Goal: Task Accomplishment & Management: Use online tool/utility

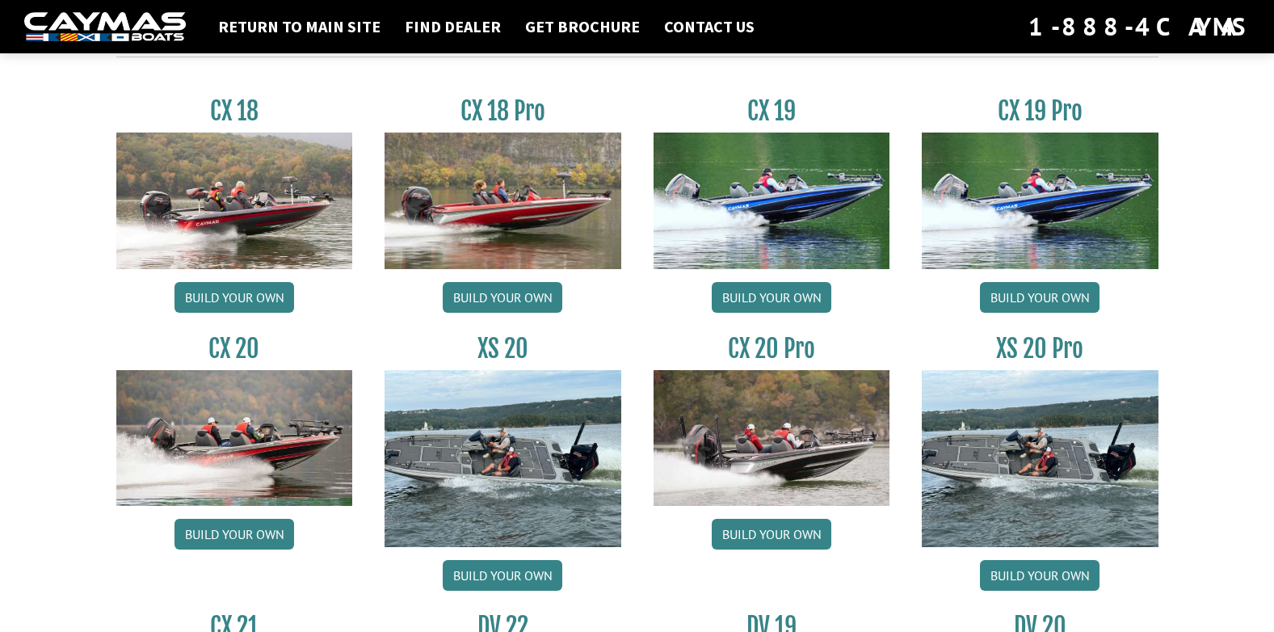
scroll to position [1455, 0]
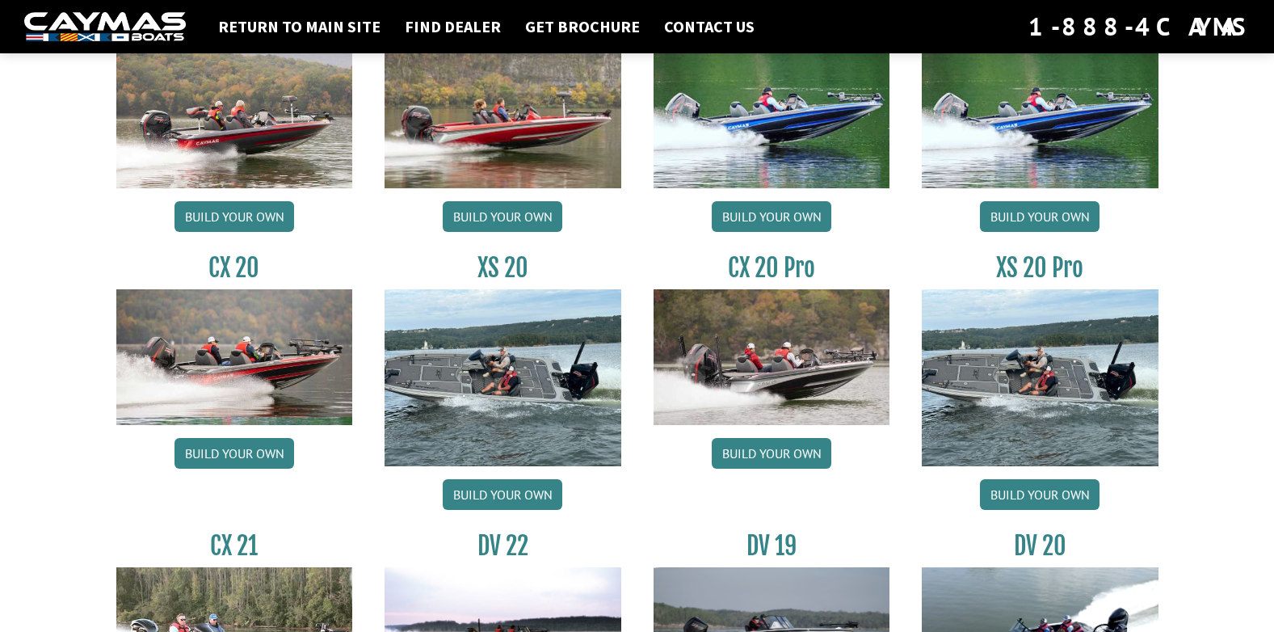
click at [145, 27] on img at bounding box center [105, 27] width 162 height 30
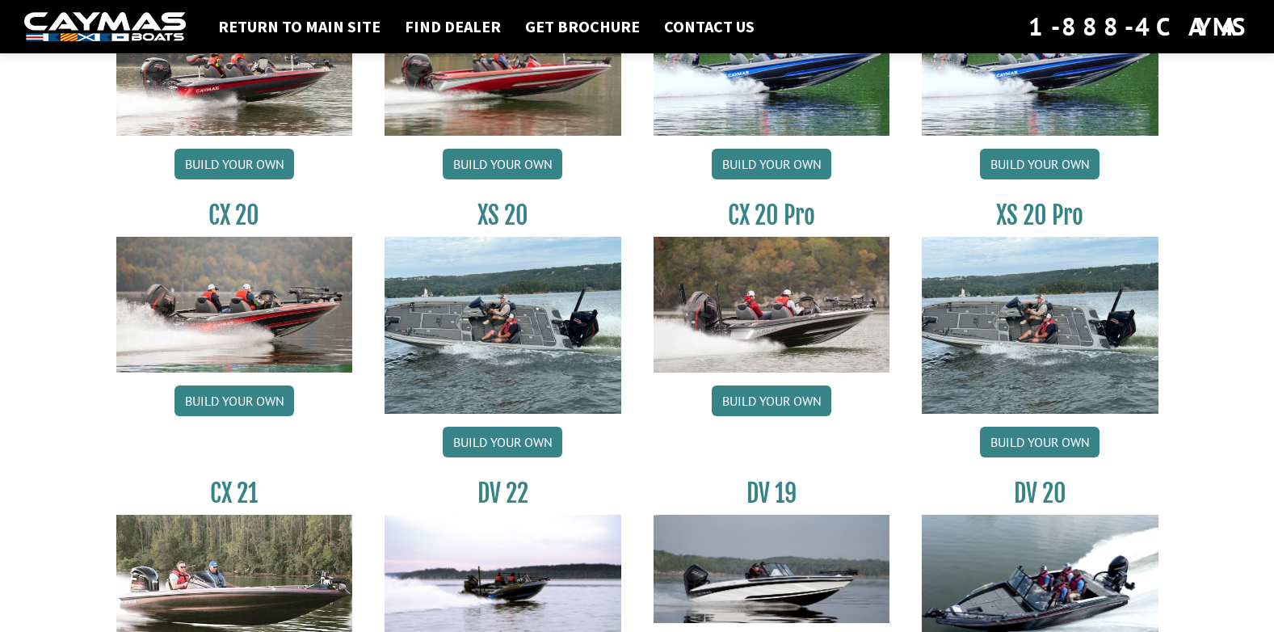
scroll to position [1535, 0]
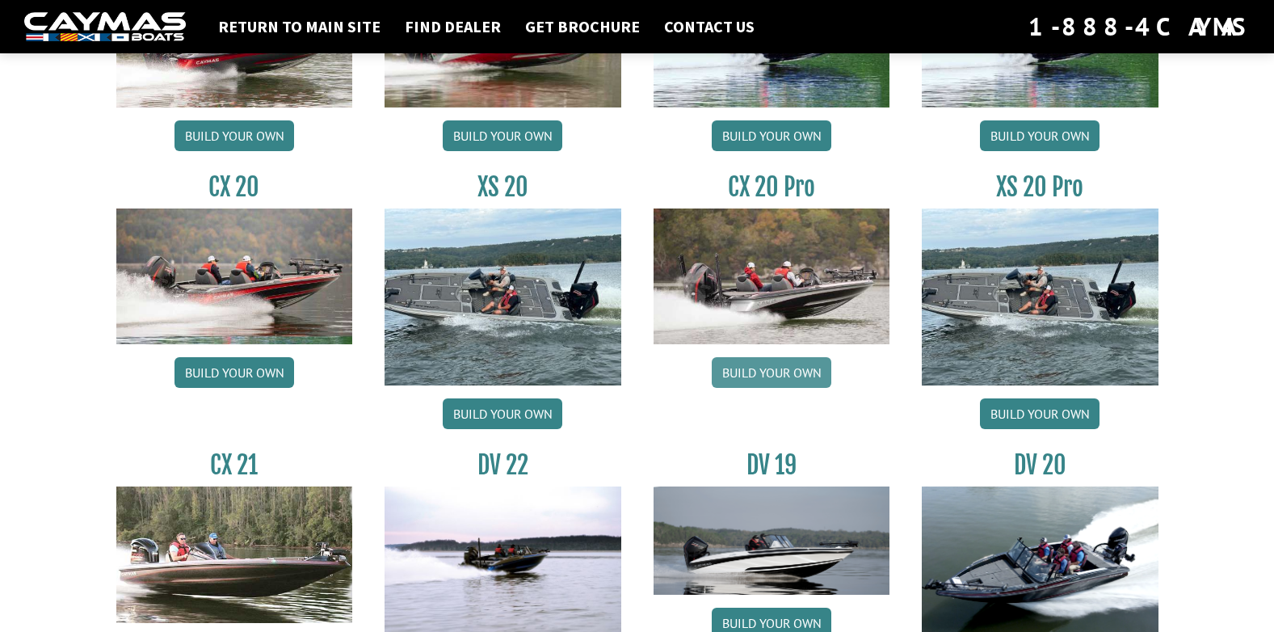
click at [770, 371] on link "Build your own" at bounding box center [772, 372] width 120 height 31
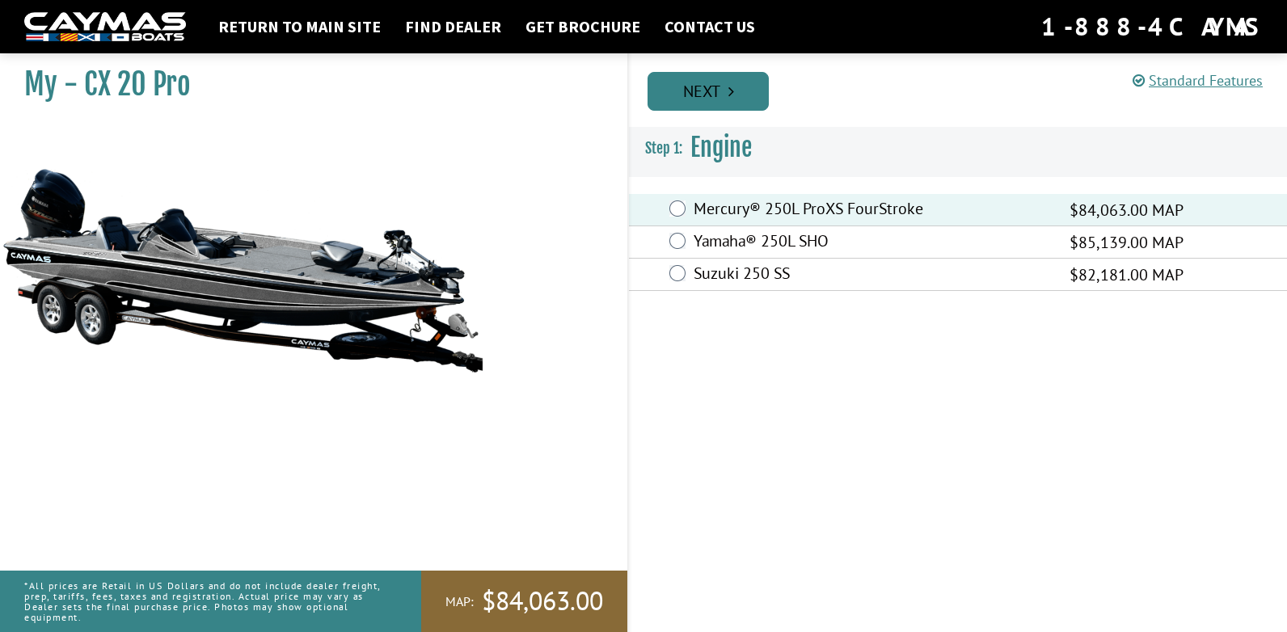
click at [719, 90] on link "Next" at bounding box center [707, 91] width 121 height 39
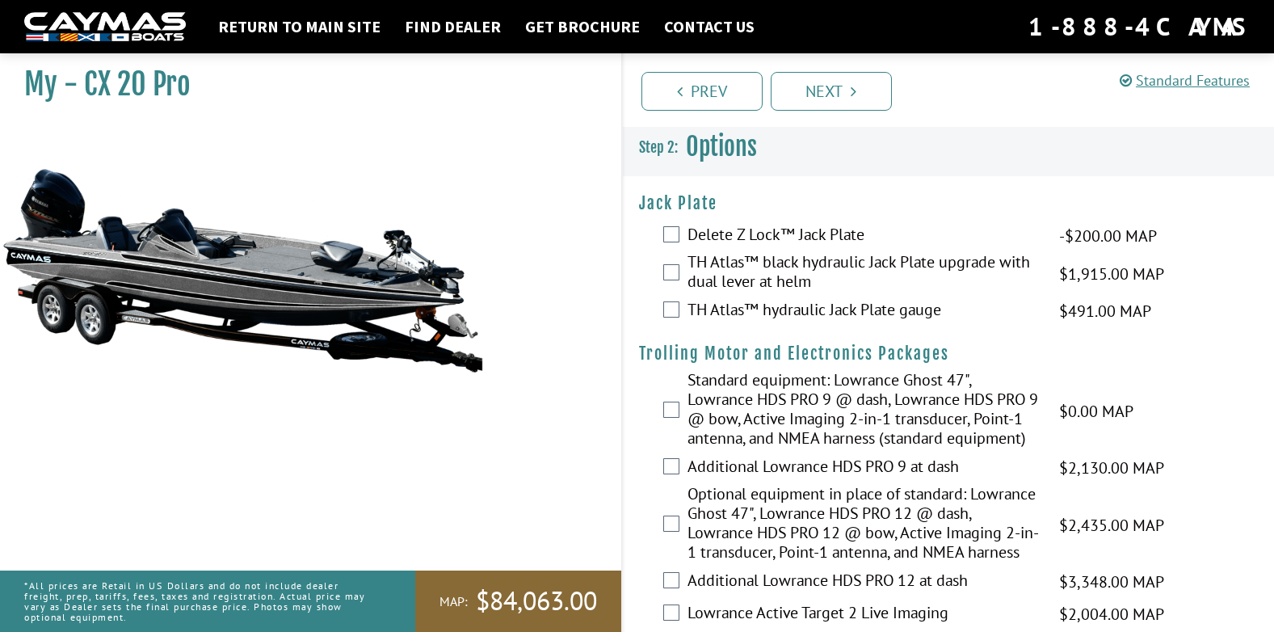
scroll to position [81, 0]
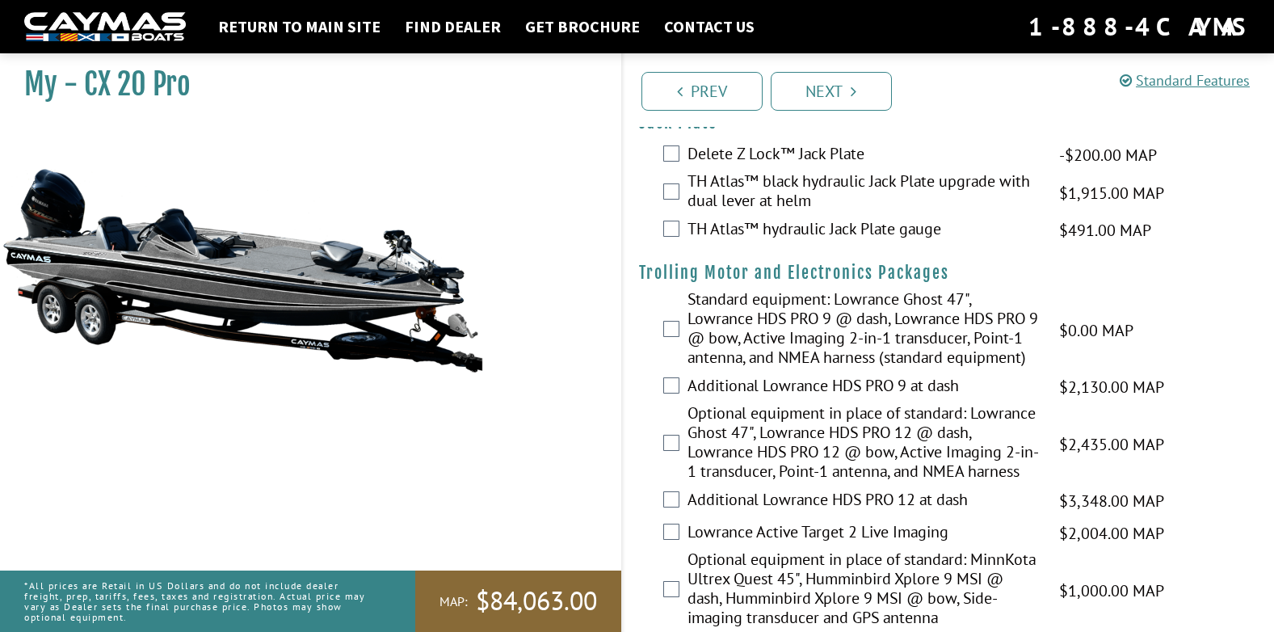
click at [680, 192] on div "TH Atlas™ black hydraulic Jack Plate upgrade with dual lever at helm $1,915.00 …" at bounding box center [949, 192] width 652 height 43
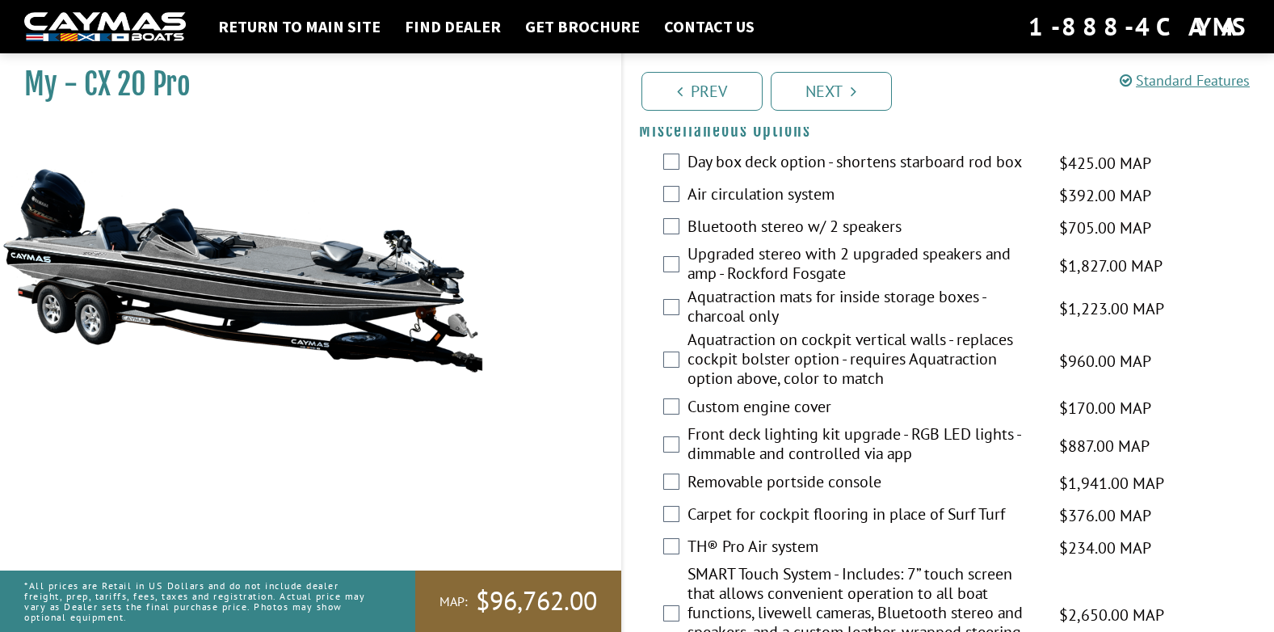
scroll to position [2101, 0]
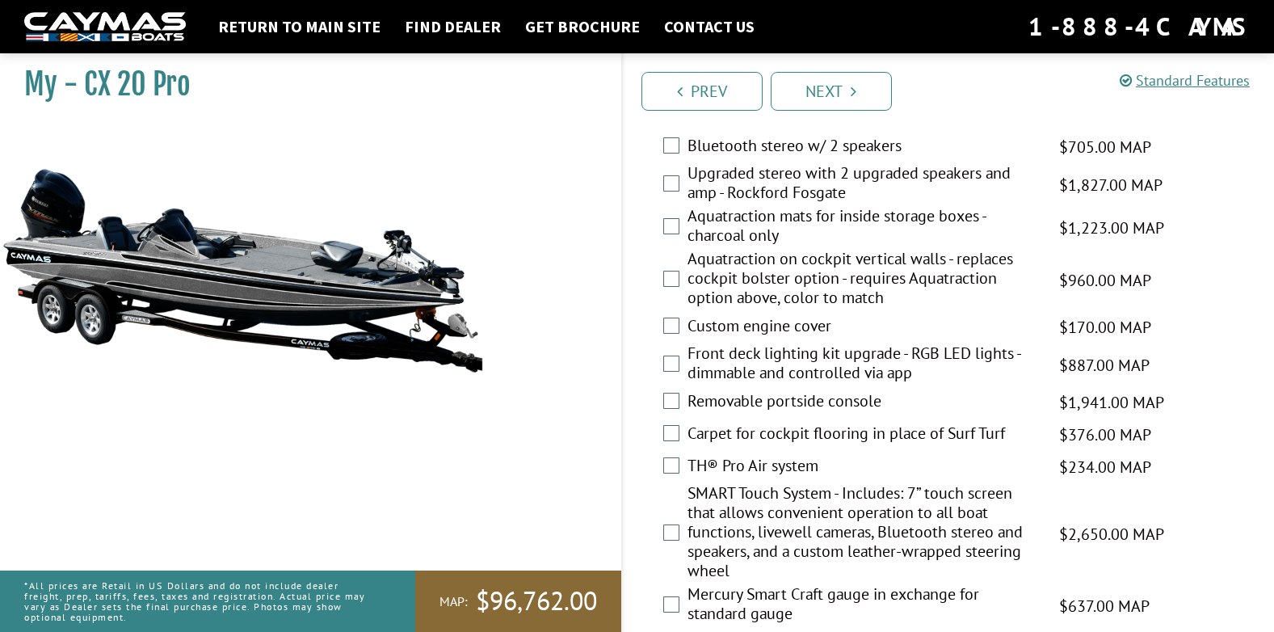
click at [714, 127] on label "Air circulation system" at bounding box center [864, 114] width 352 height 23
click at [718, 206] on label "Upgraded stereo with 2 upgraded speakers and amp - Rockford Fosgate" at bounding box center [864, 184] width 352 height 43
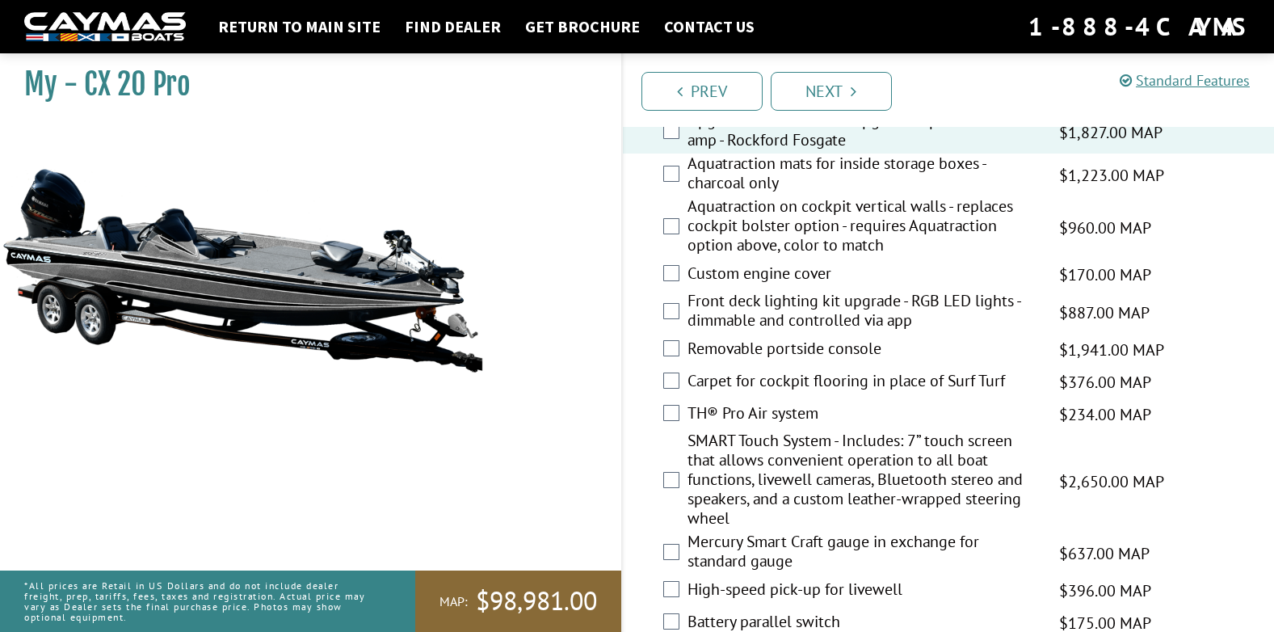
scroll to position [2182, 0]
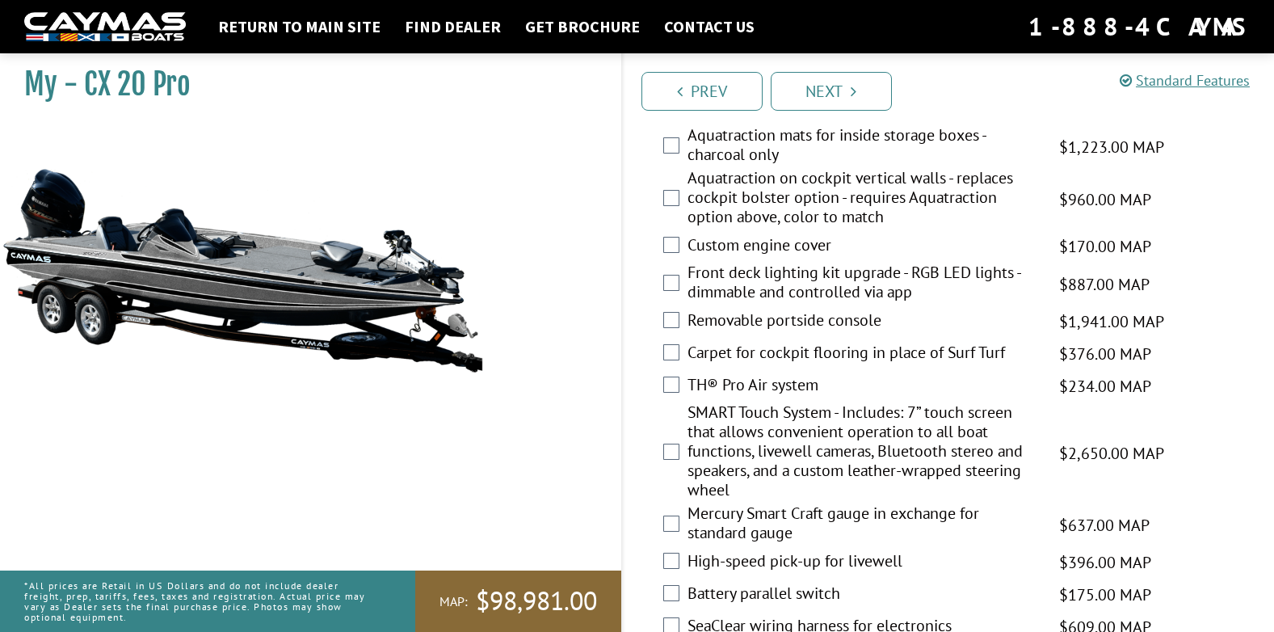
click at [751, 168] on label "Aquatraction mats for inside storage boxes - charcoal only" at bounding box center [864, 146] width 352 height 43
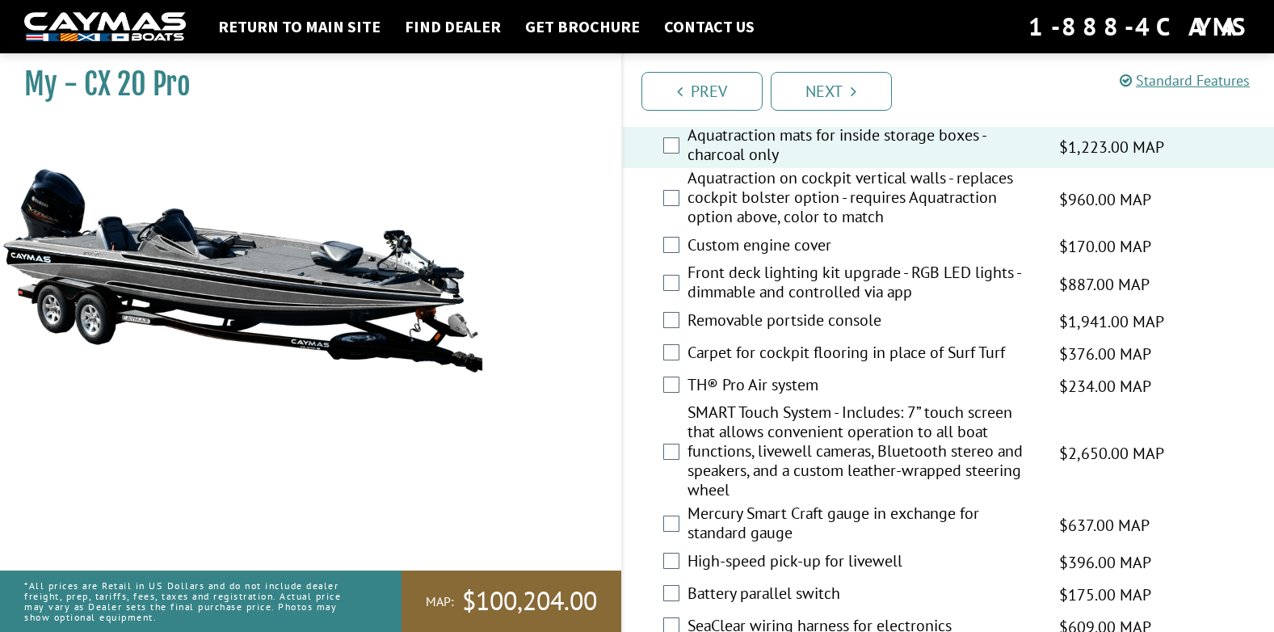
scroll to position [2263, 0]
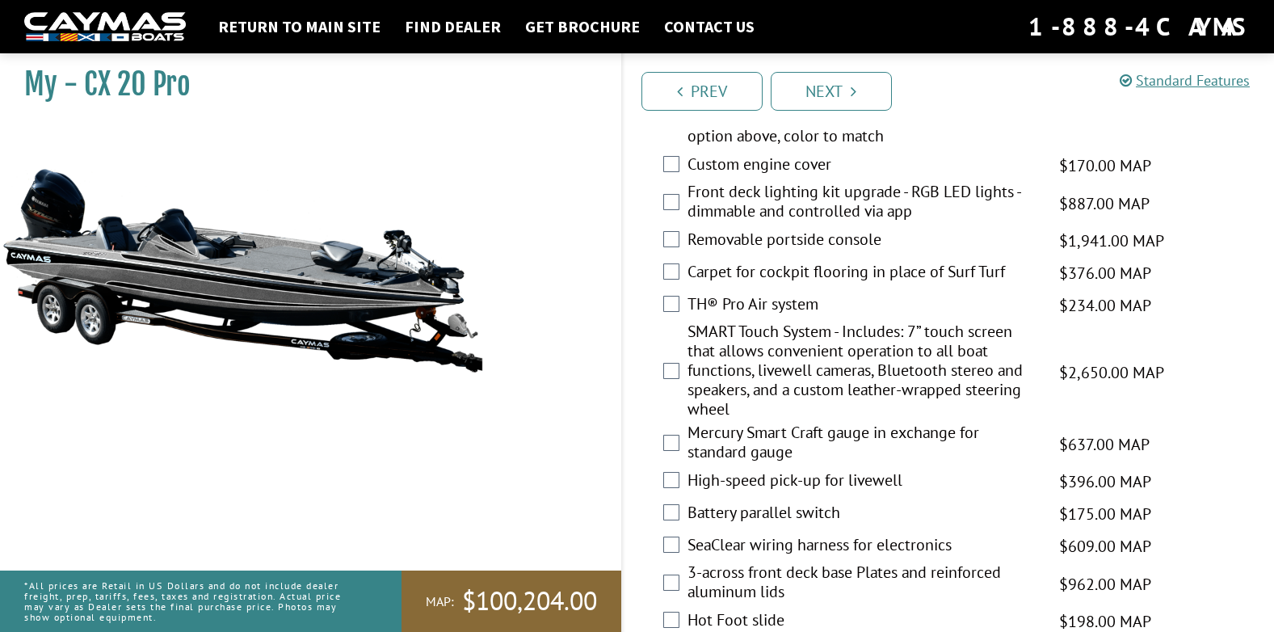
click at [844, 253] on label "Removable portside console" at bounding box center [864, 241] width 352 height 23
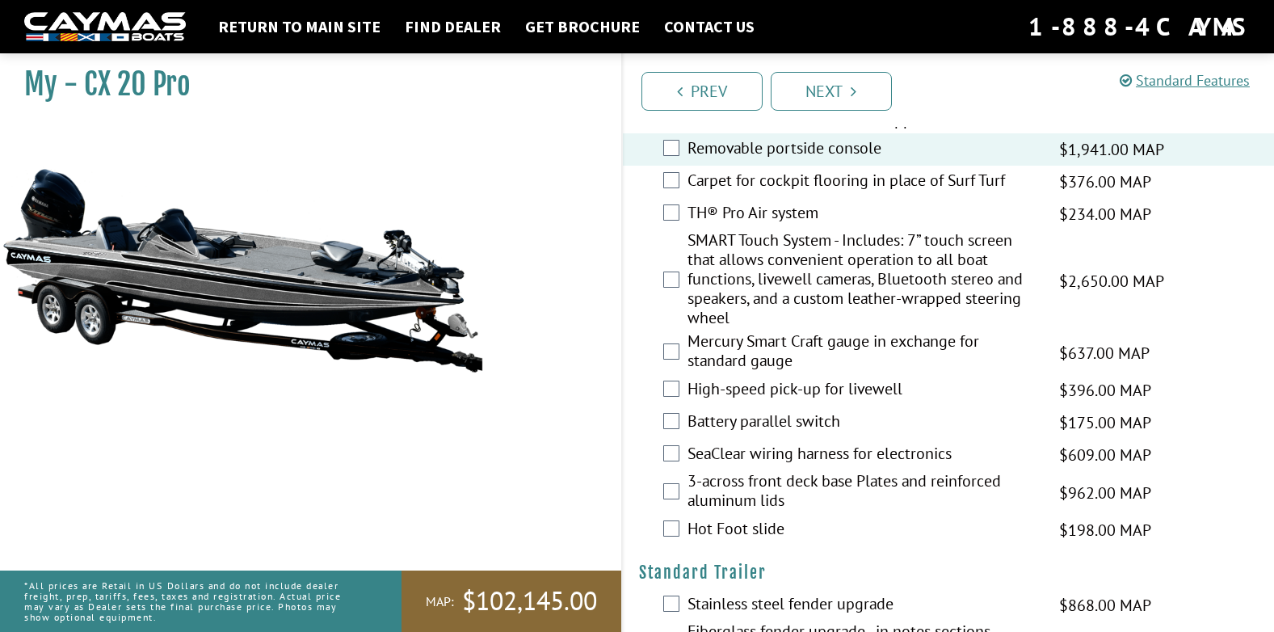
scroll to position [2424, 0]
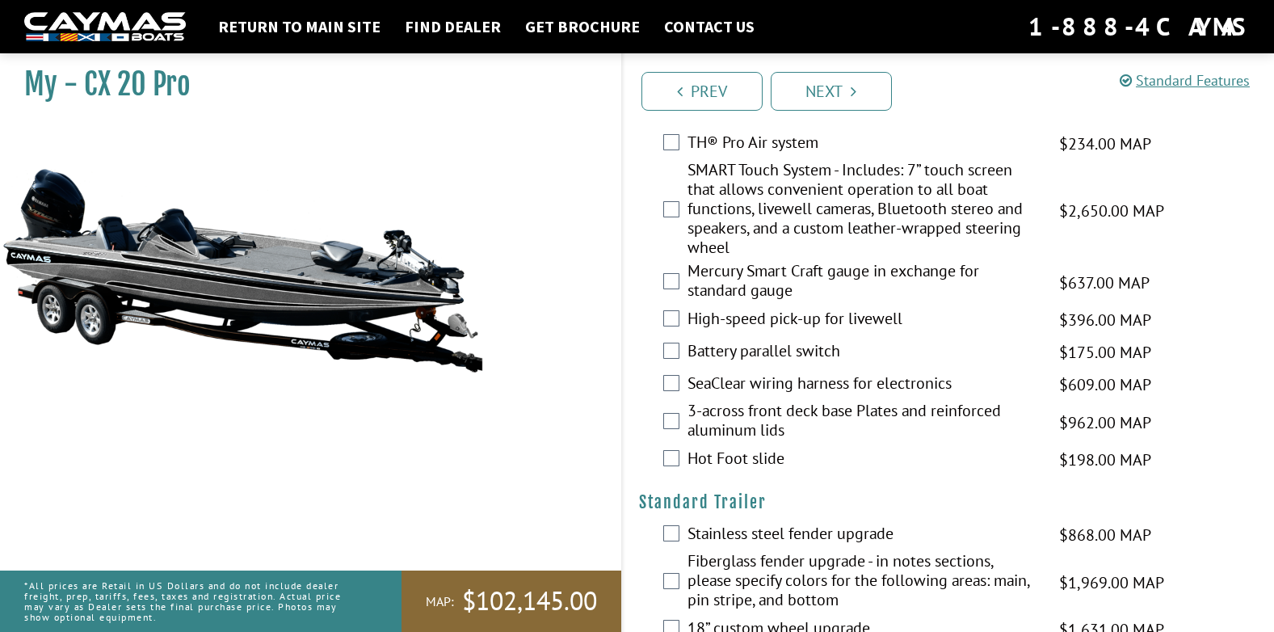
click at [791, 156] on label "TH® Pro Air system" at bounding box center [864, 144] width 352 height 23
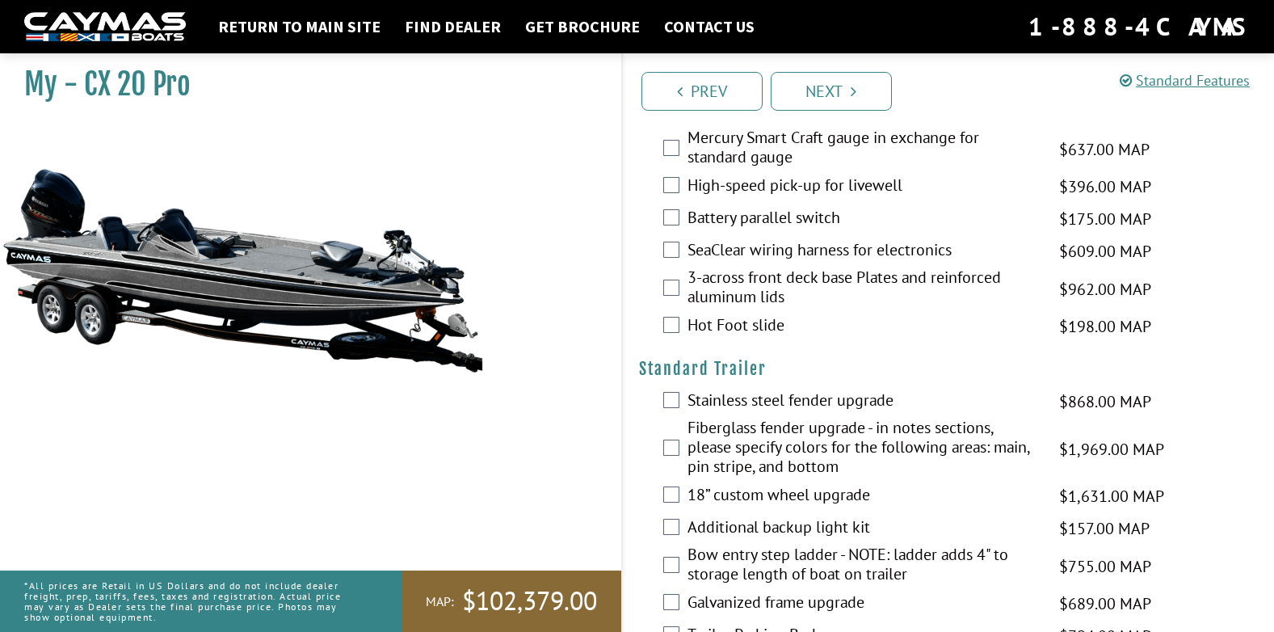
scroll to position [2586, 0]
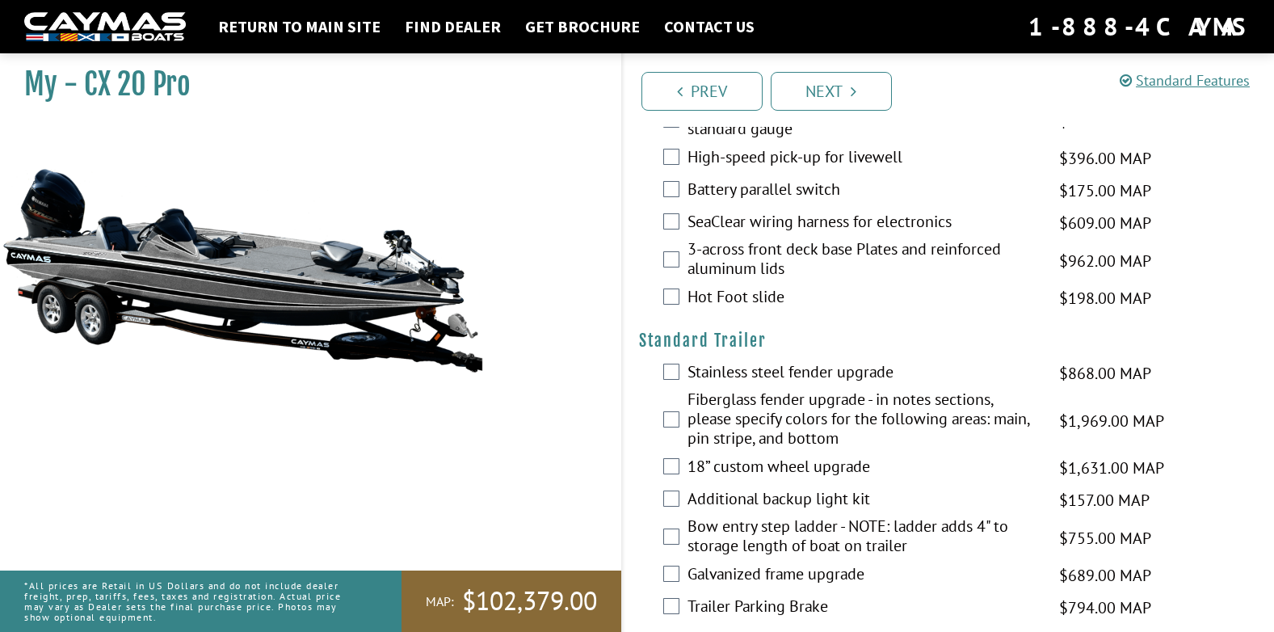
click at [774, 142] on label "Mercury Smart Craft gauge in exchange for standard gauge" at bounding box center [864, 120] width 352 height 43
click at [781, 171] on label "High-speed pick-up for livewell" at bounding box center [864, 158] width 352 height 23
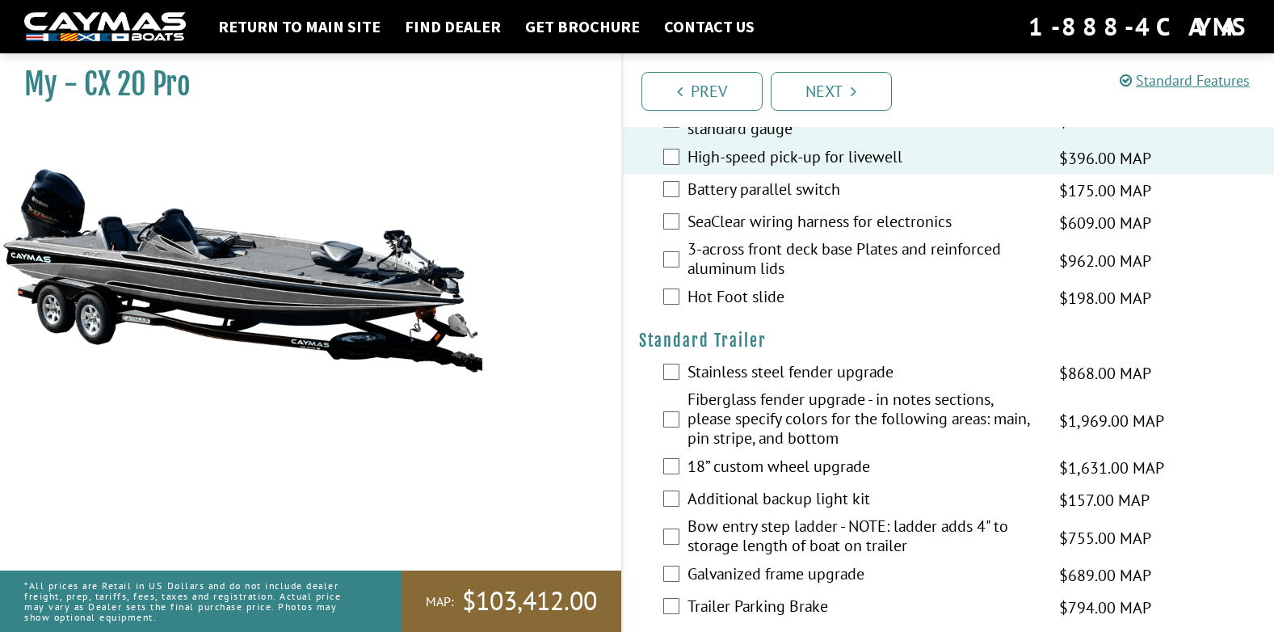
scroll to position [2667, 0]
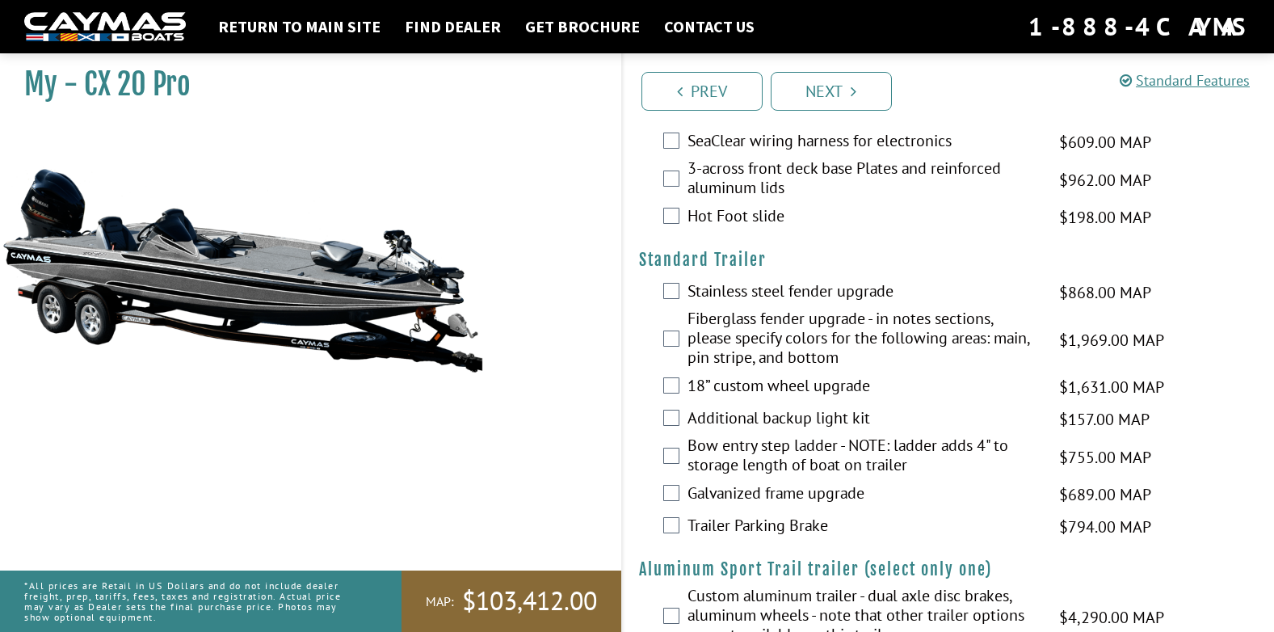
click at [808, 122] on label "Battery parallel switch" at bounding box center [864, 110] width 352 height 23
click at [796, 154] on label "SeaClear wiring harness for electronics" at bounding box center [864, 142] width 352 height 23
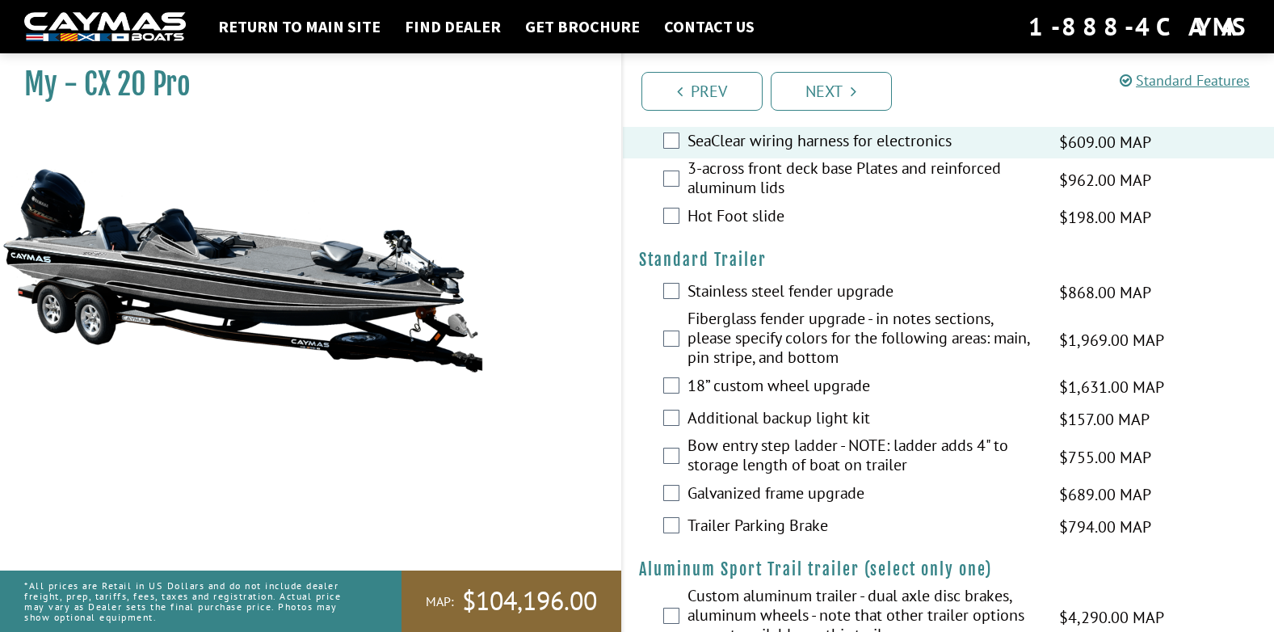
click at [759, 230] on label "Hot Foot slide" at bounding box center [864, 217] width 352 height 23
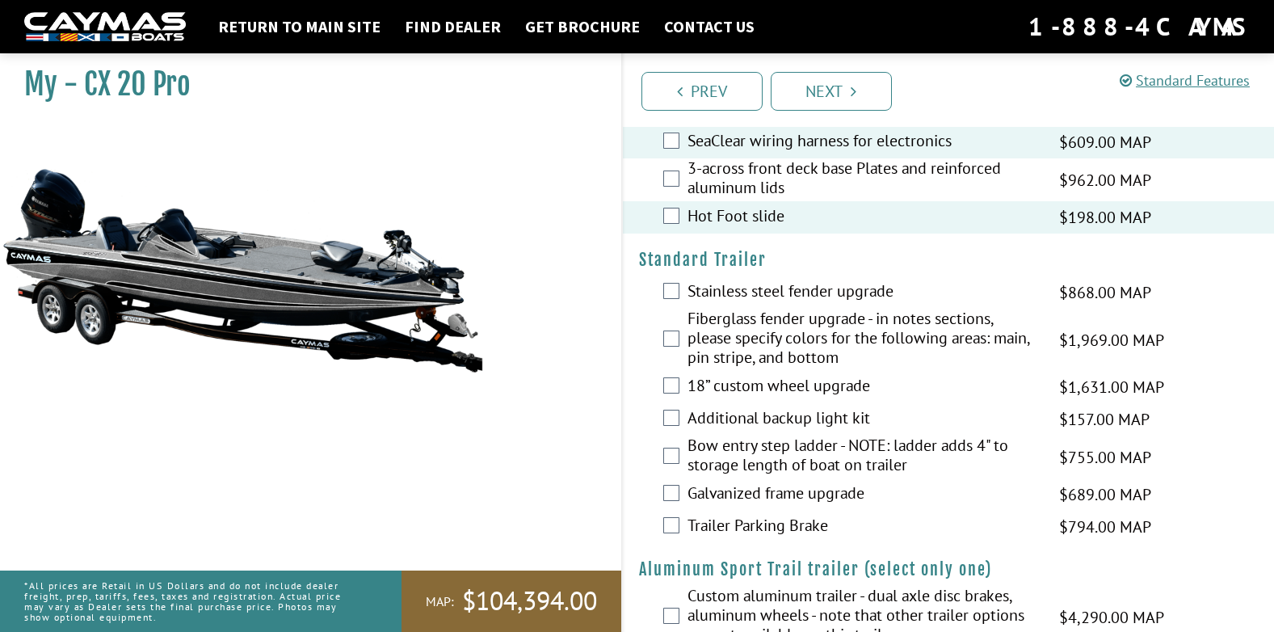
click at [742, 201] on label "3-across front deck base Plates and reinforced aluminum lids" at bounding box center [864, 179] width 352 height 43
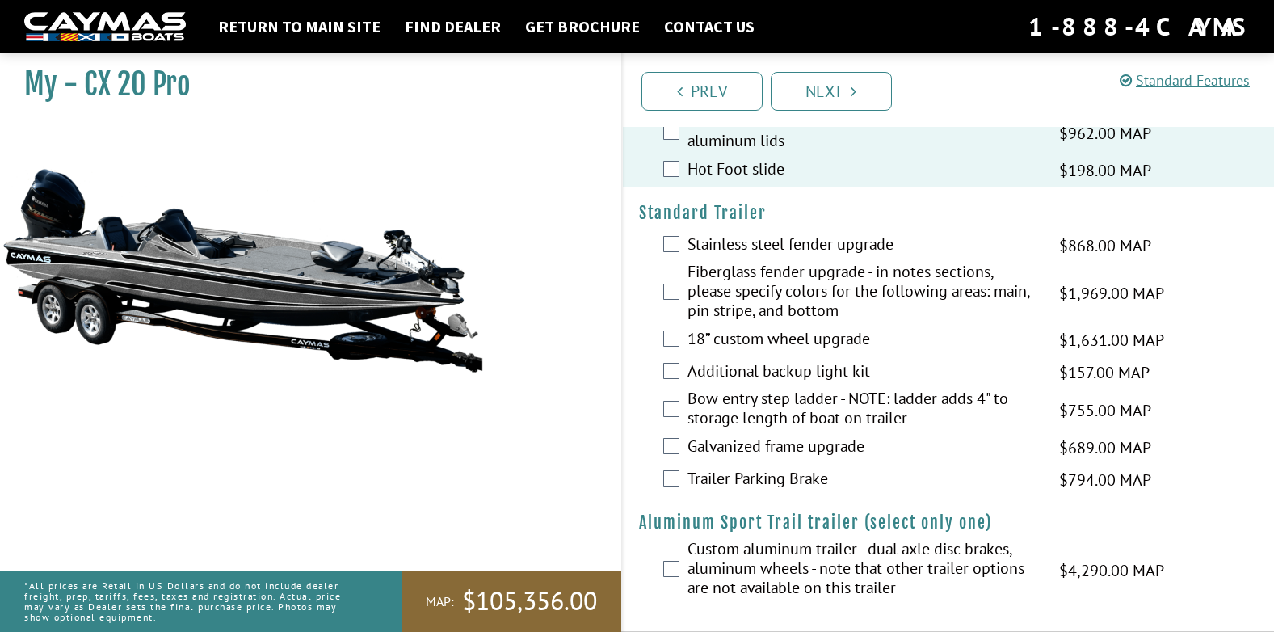
scroll to position [2763, 0]
click at [799, 242] on label "Stainless steel fender upgrade" at bounding box center [864, 245] width 352 height 23
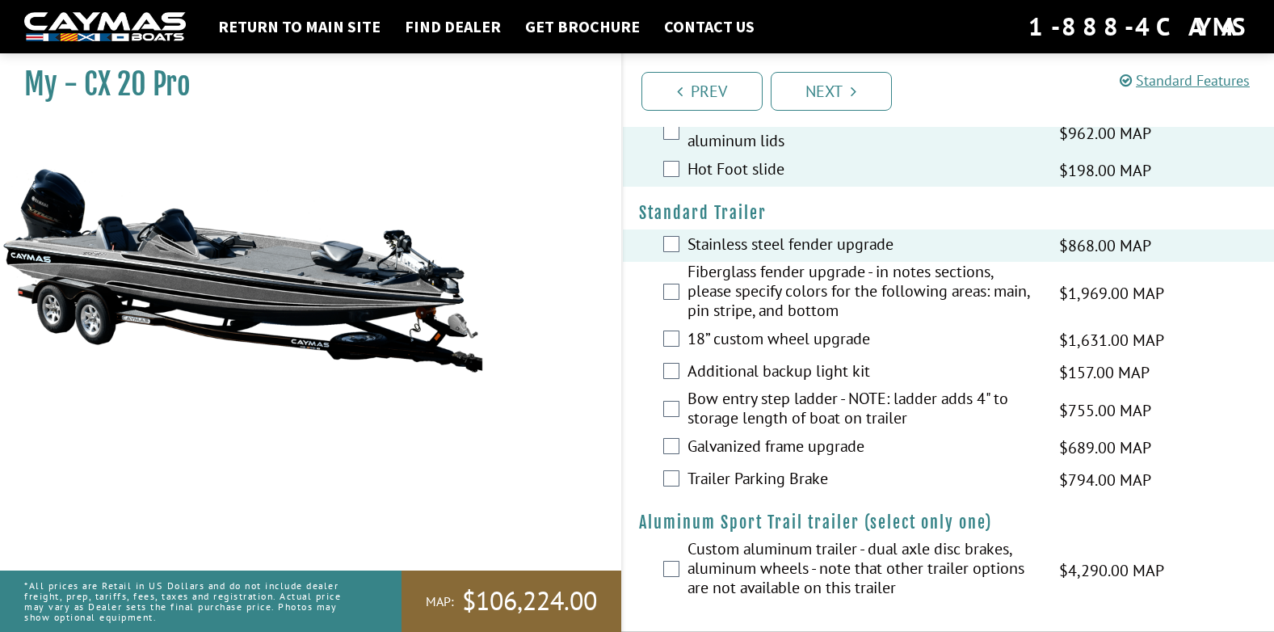
click at [751, 478] on label "Trailer Parking Brake" at bounding box center [864, 480] width 352 height 23
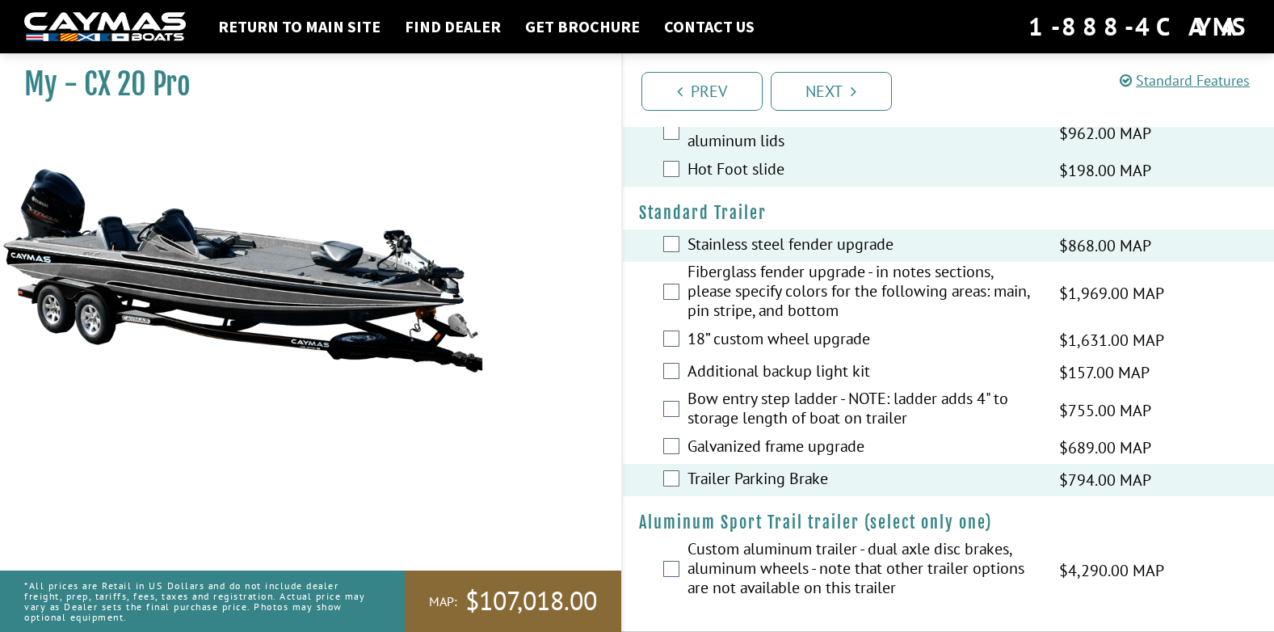
click at [746, 406] on label "Bow entry step ladder - NOTE: ladder adds 4" to storage length of boat on trail…" at bounding box center [864, 410] width 352 height 43
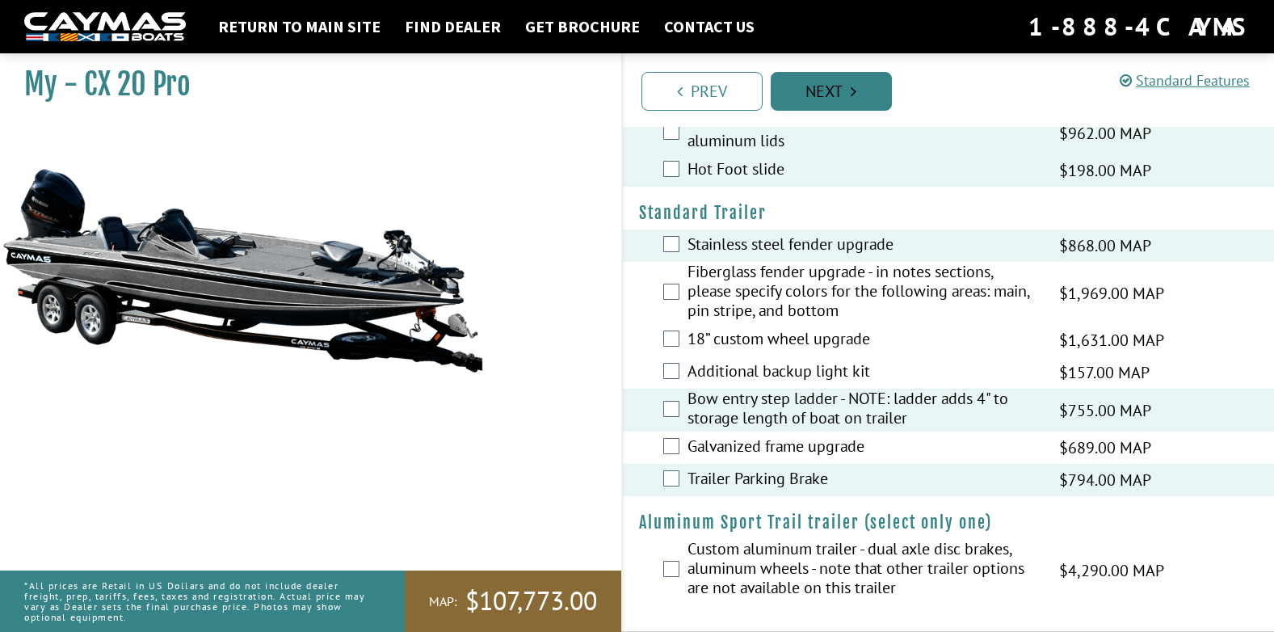
click at [833, 100] on link "Next" at bounding box center [831, 91] width 121 height 39
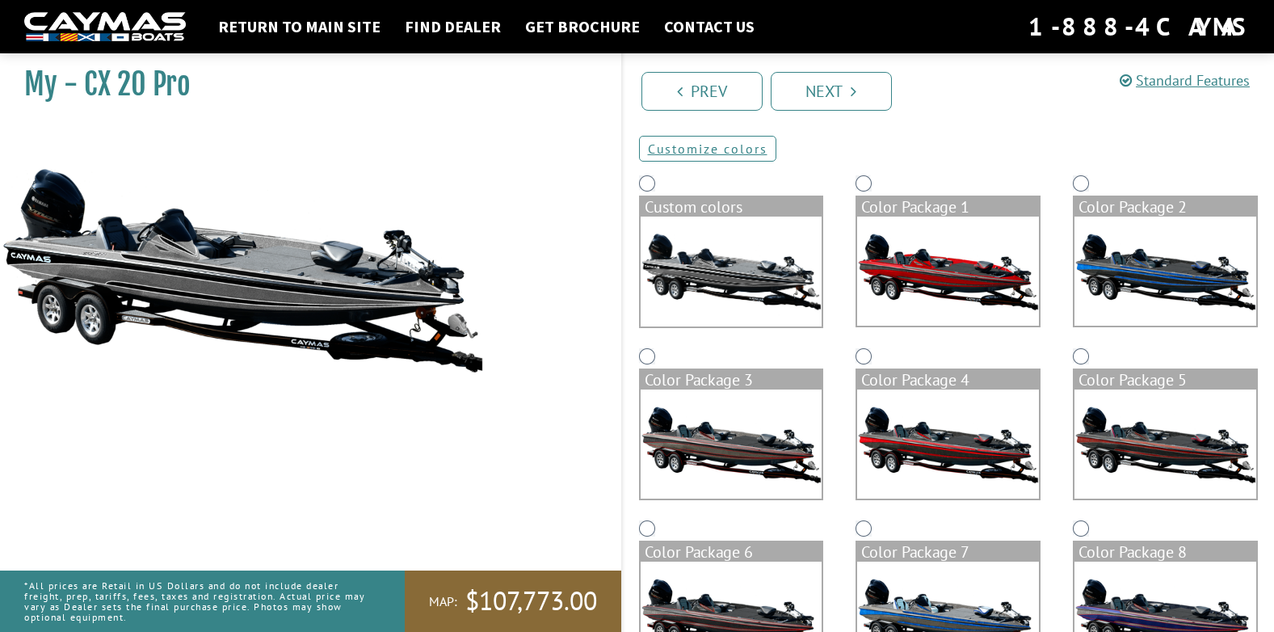
scroll to position [0, 0]
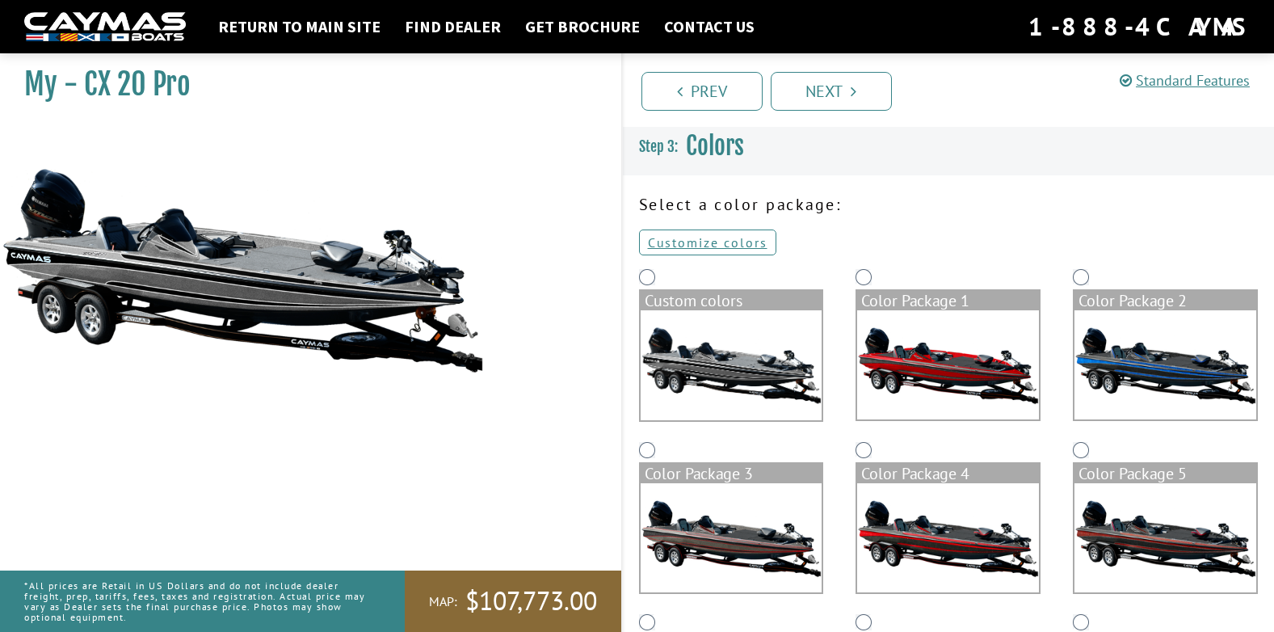
click at [902, 349] on img at bounding box center [948, 364] width 182 height 109
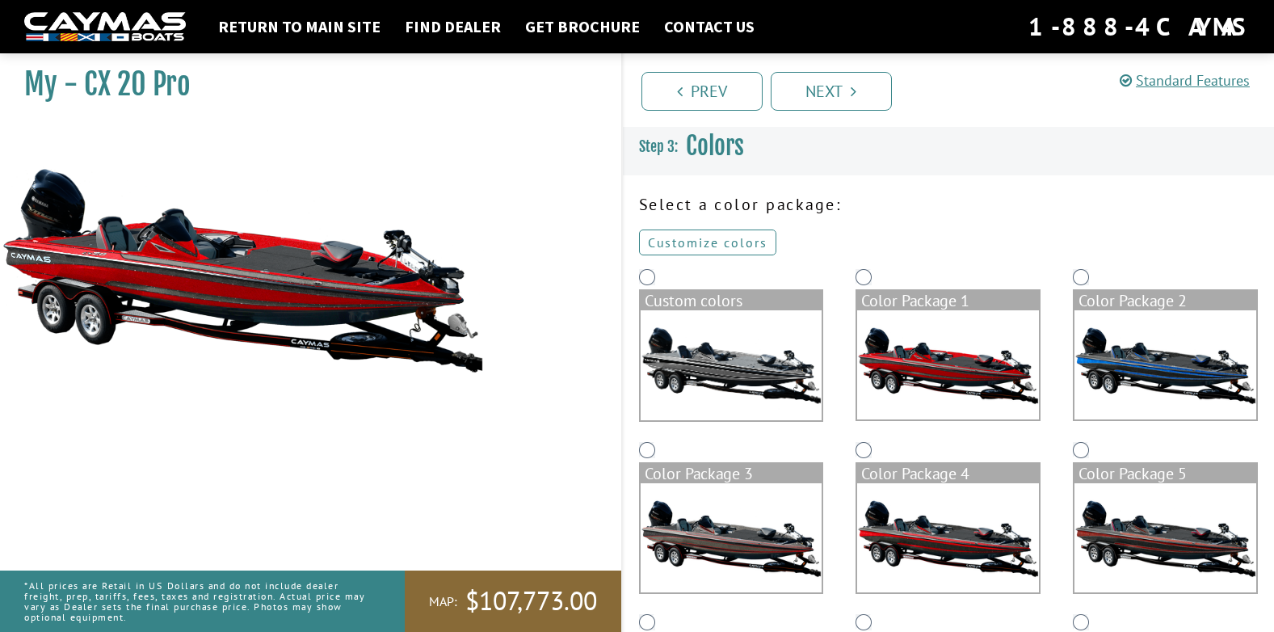
click at [722, 246] on link "Customize colors" at bounding box center [707, 243] width 137 height 26
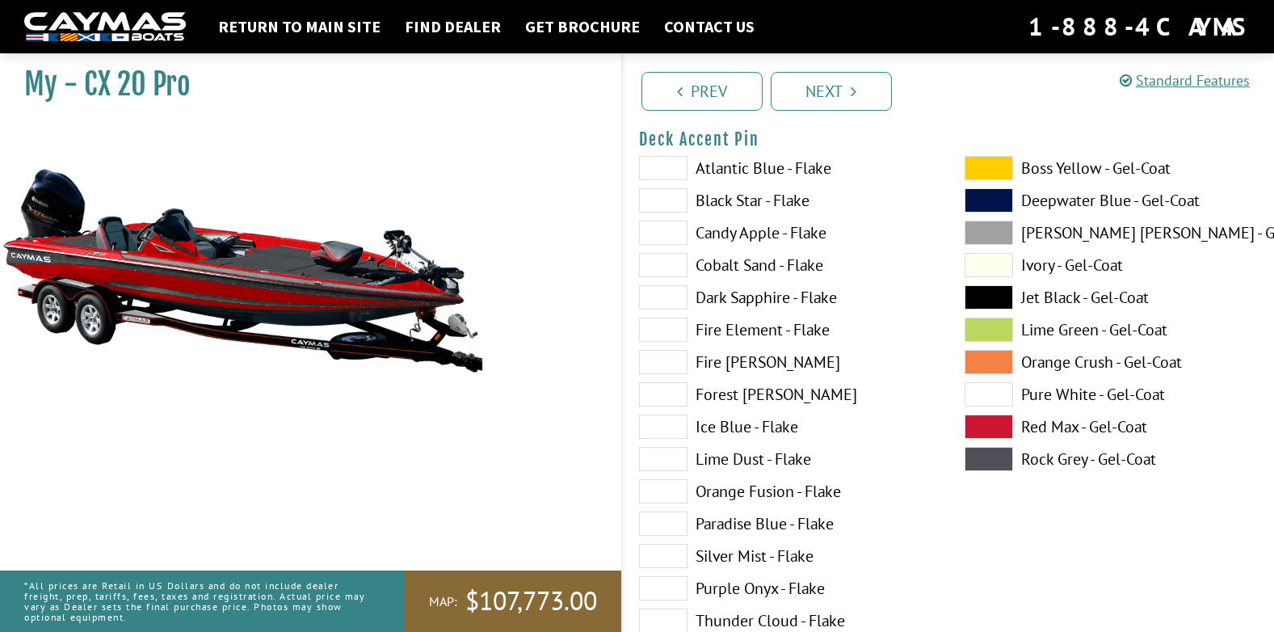
scroll to position [1616, 0]
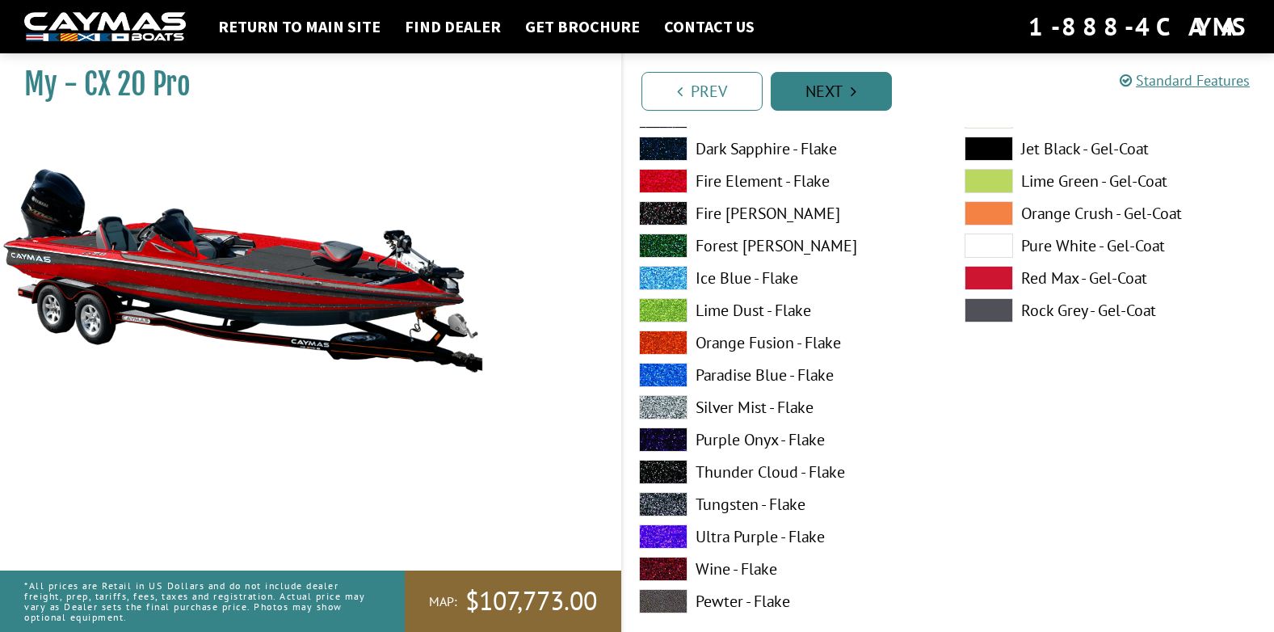
click at [851, 95] on icon "Pagination" at bounding box center [854, 91] width 6 height 16
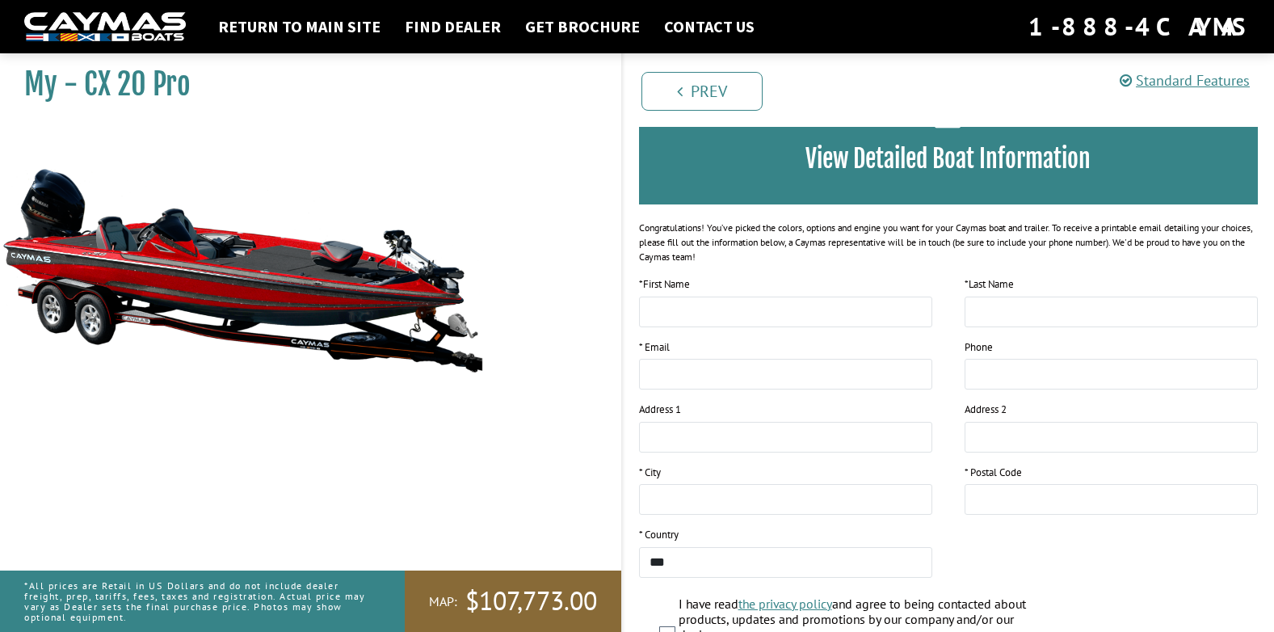
scroll to position [0, 0]
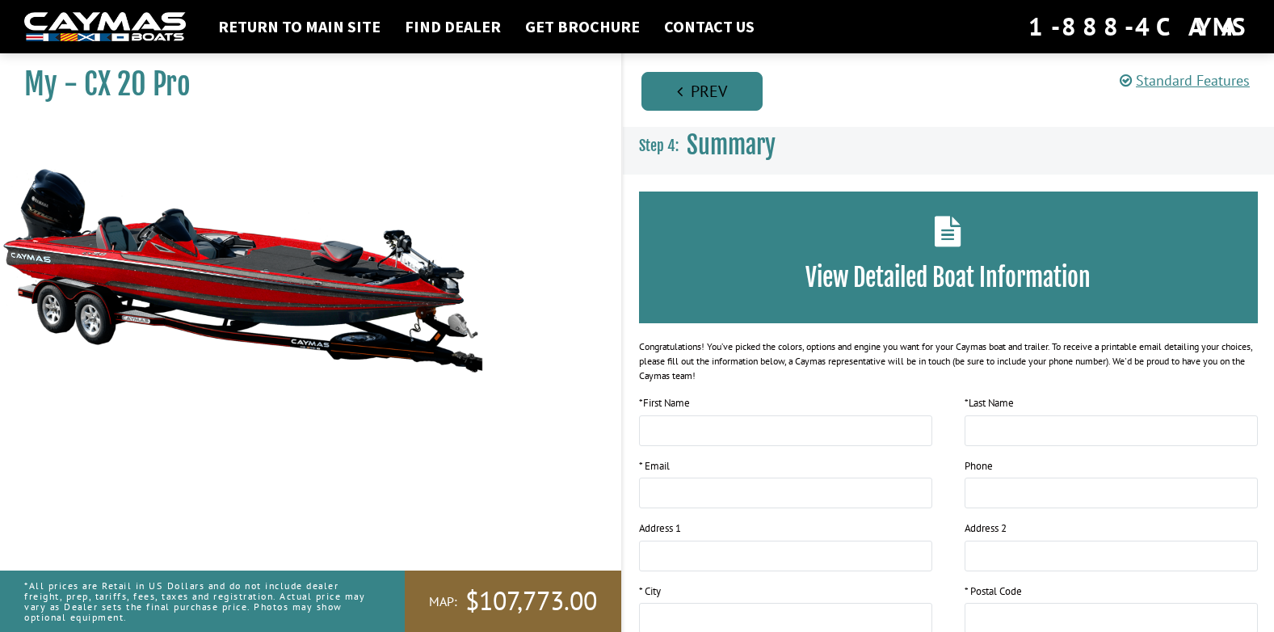
click at [697, 99] on link "Prev" at bounding box center [702, 91] width 121 height 39
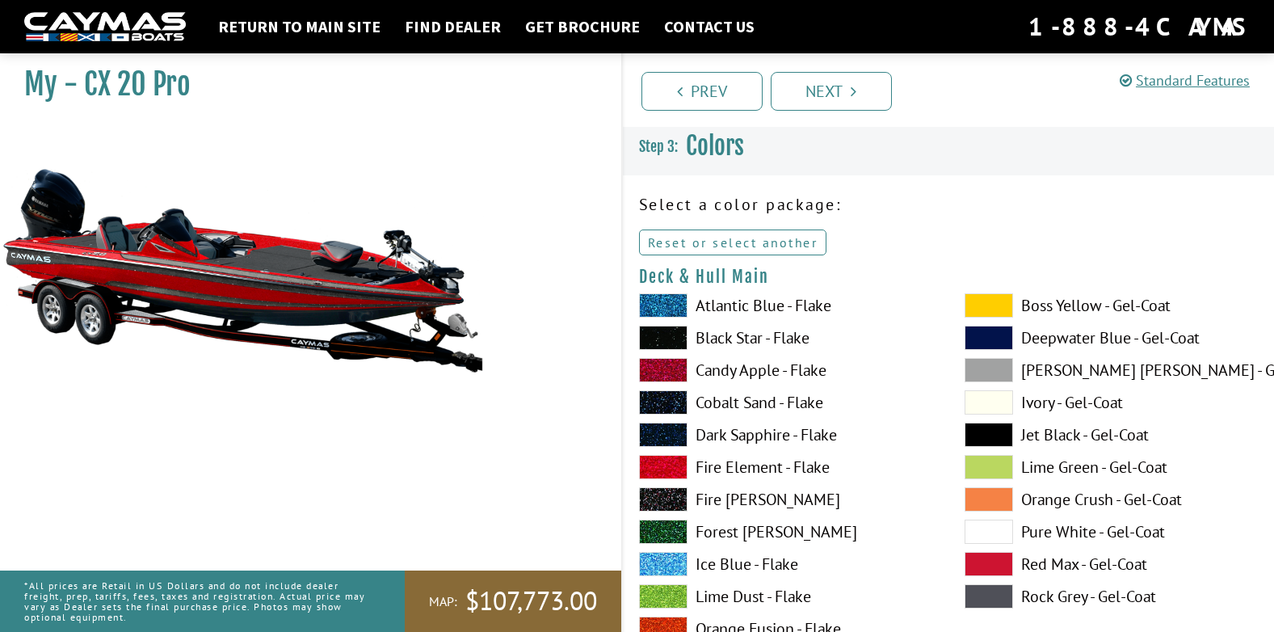
click at [785, 246] on link "Reset or select another" at bounding box center [733, 243] width 188 height 26
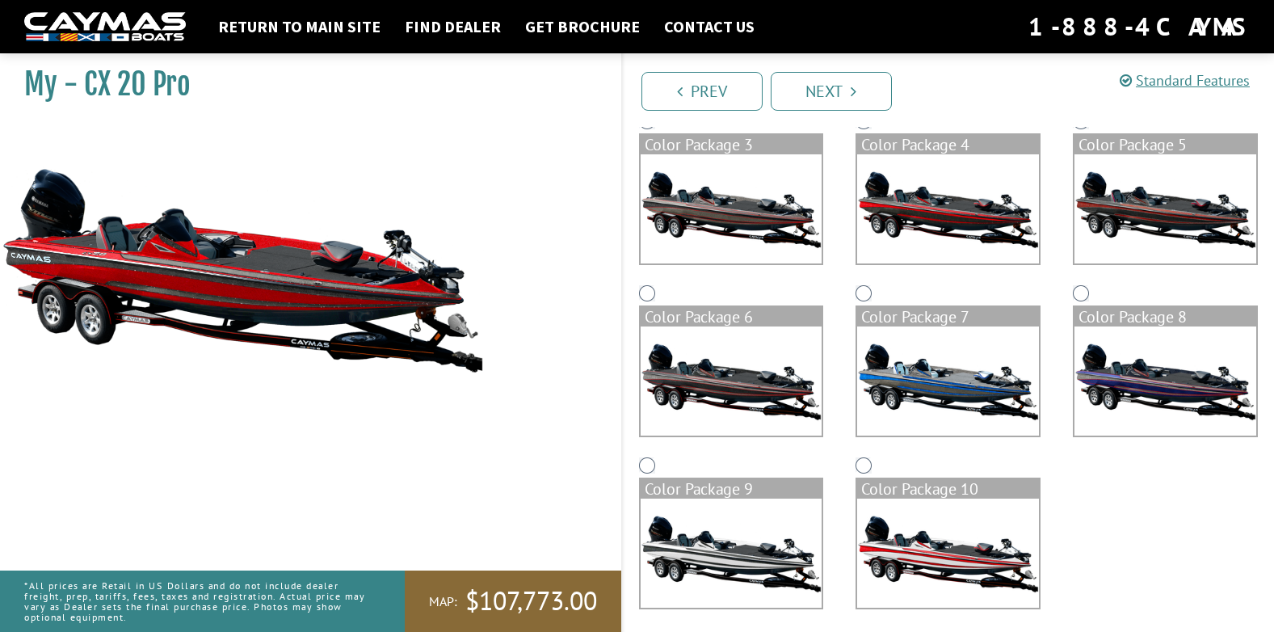
scroll to position [338, 0]
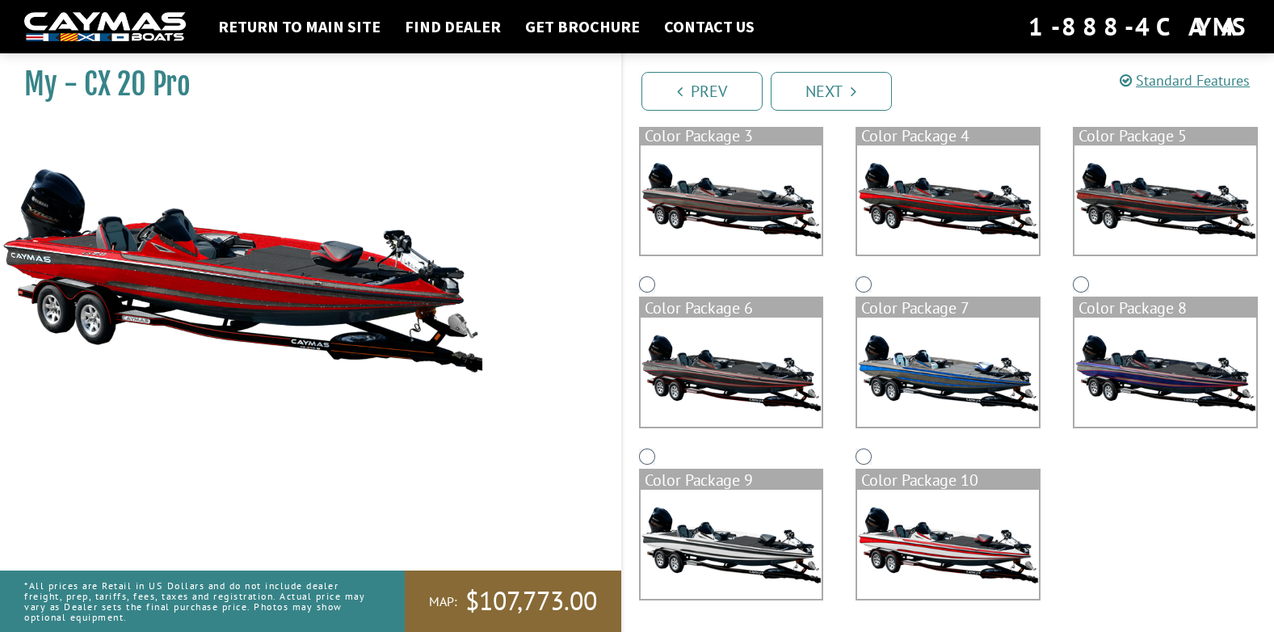
click at [762, 569] on img at bounding box center [732, 544] width 182 height 109
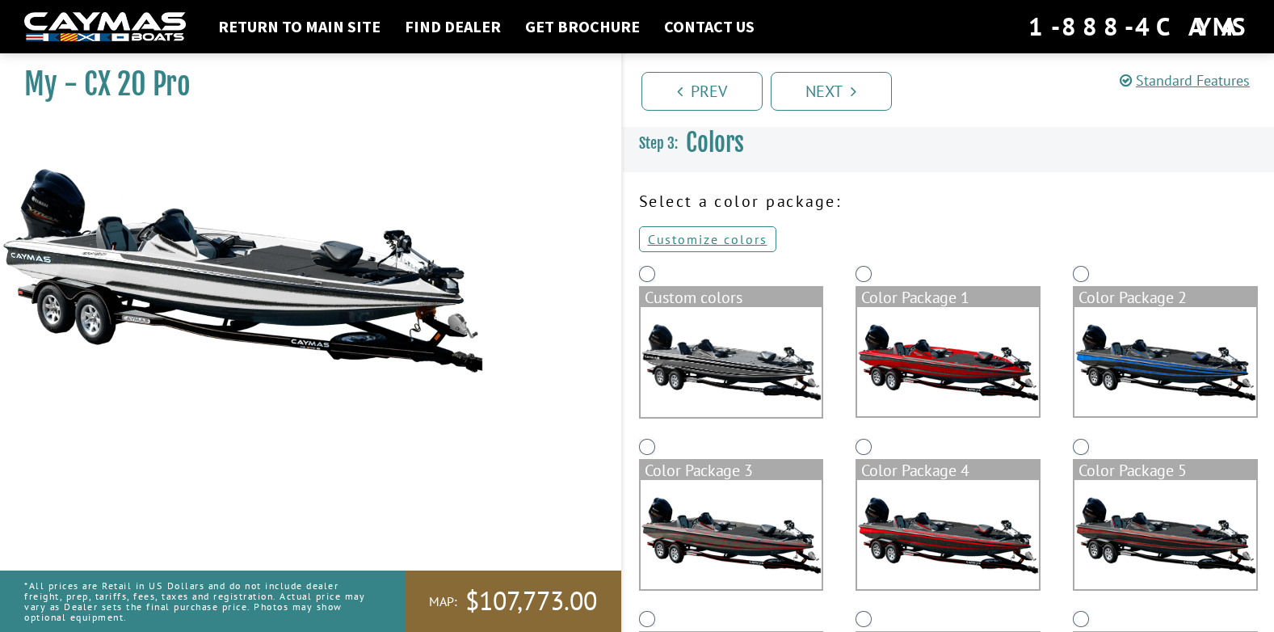
scroll to position [0, 0]
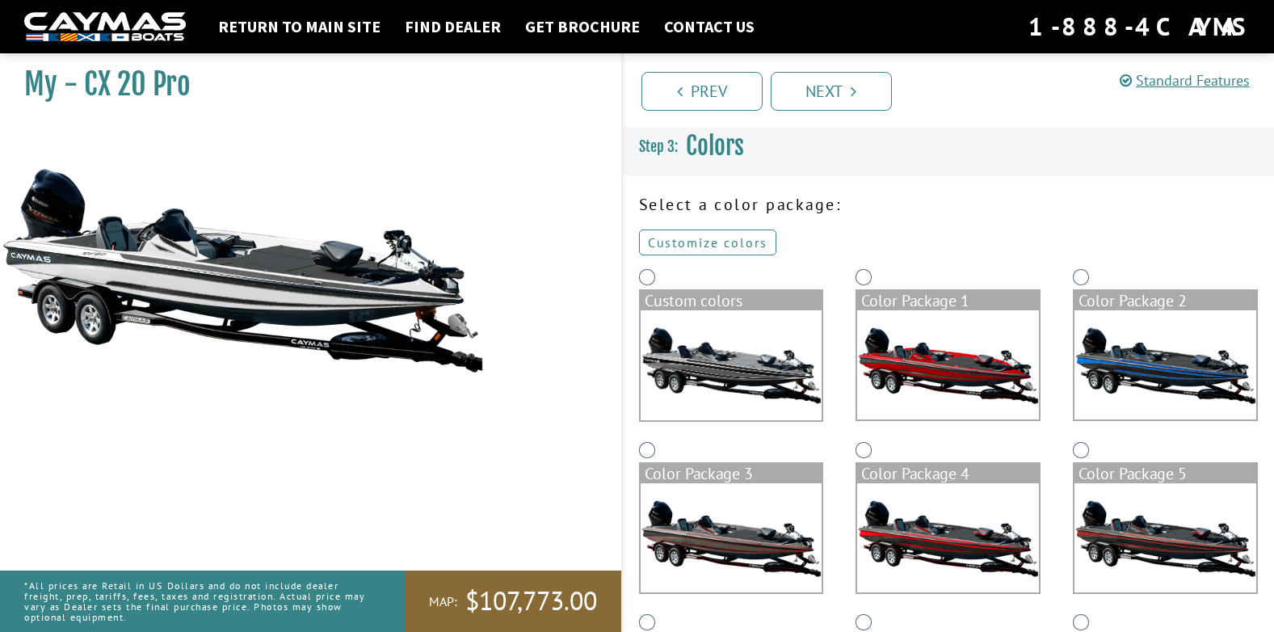
click at [735, 239] on link "Customize colors" at bounding box center [707, 243] width 137 height 26
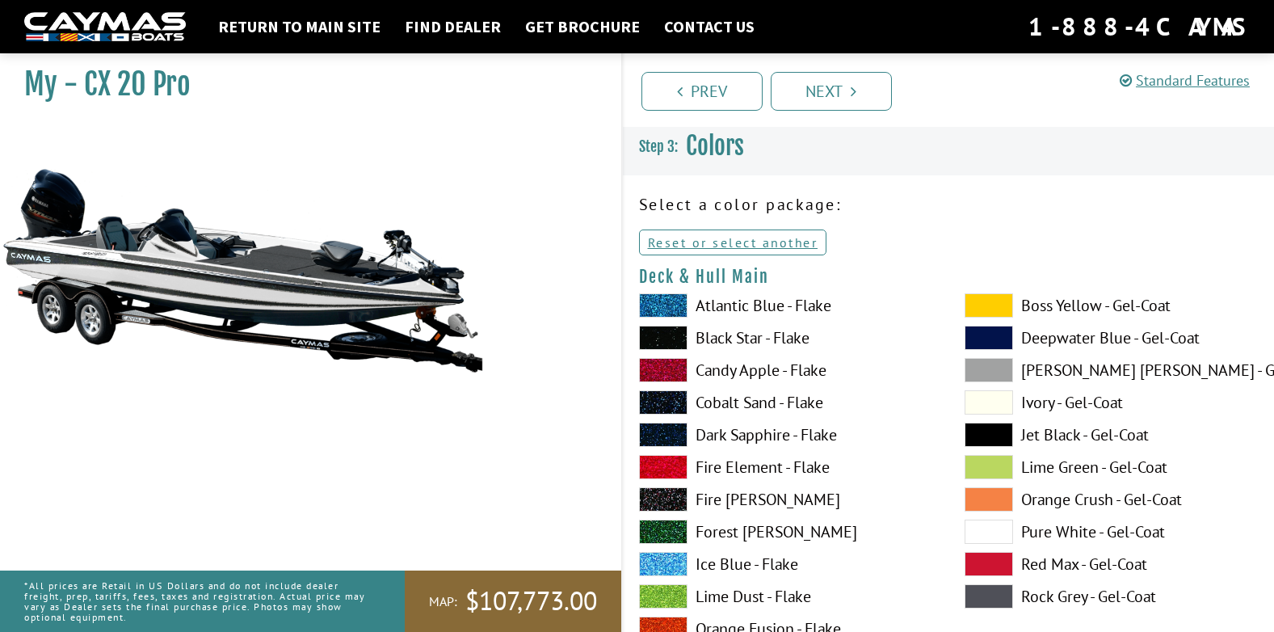
click at [988, 307] on span at bounding box center [989, 305] width 48 height 24
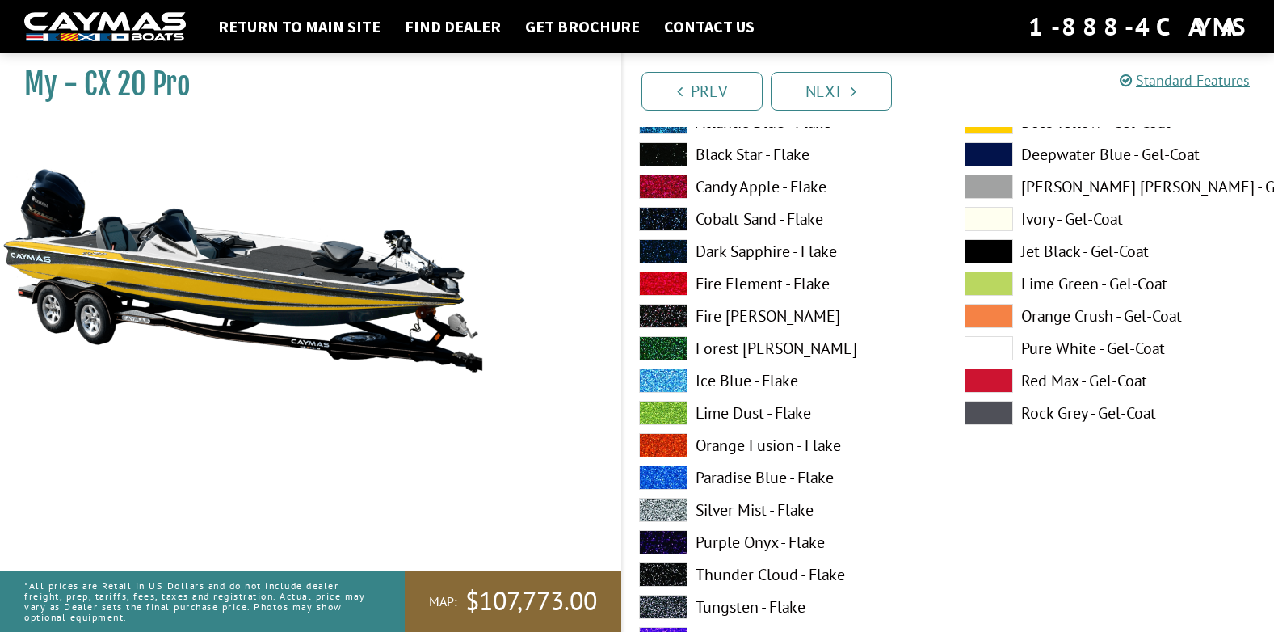
scroll to position [242, 0]
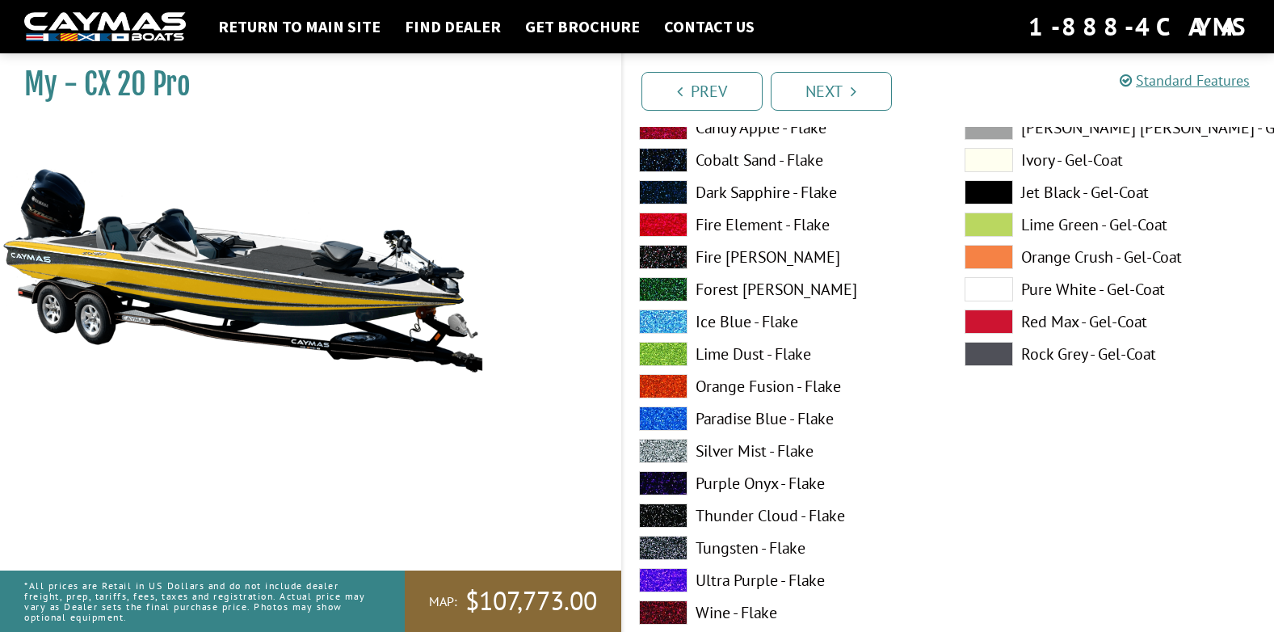
click at [743, 448] on label "Silver Mist - Flake" at bounding box center [785, 451] width 293 height 24
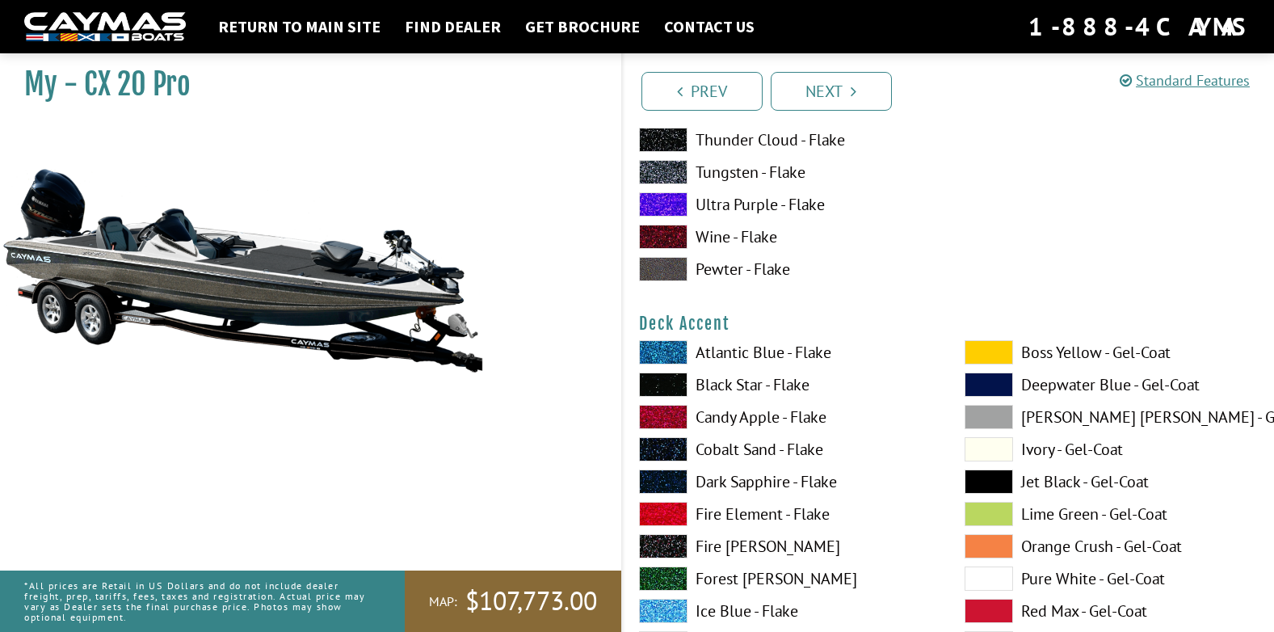
scroll to position [646, 0]
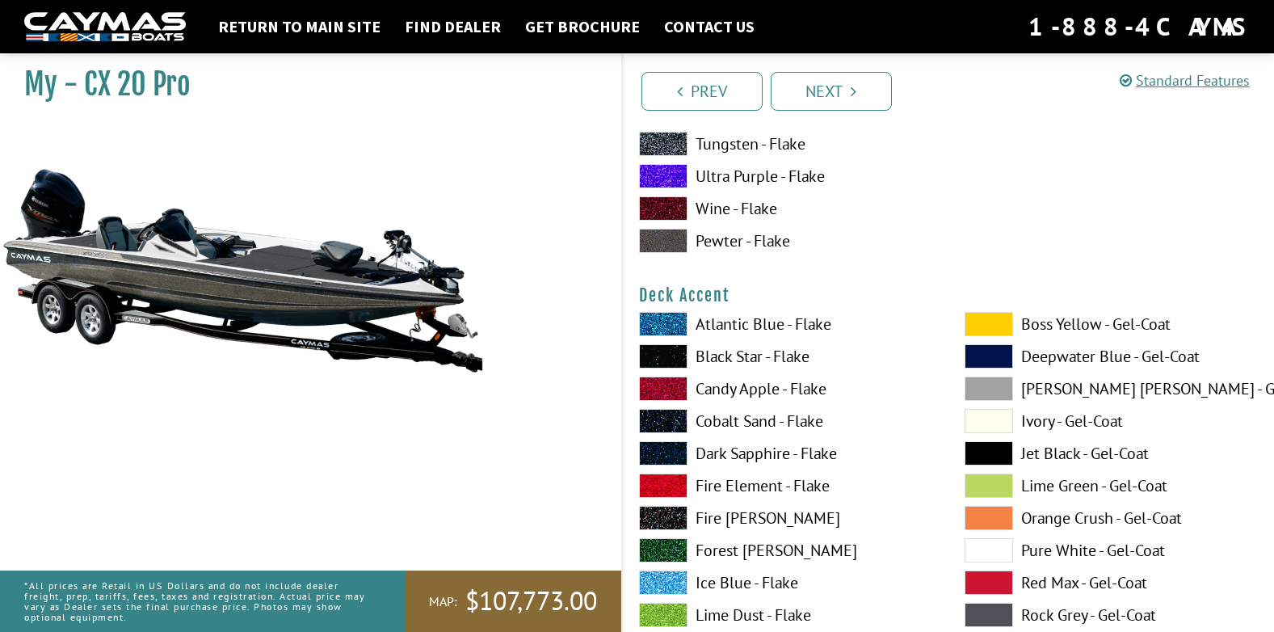
click at [1006, 323] on span at bounding box center [989, 324] width 48 height 24
click at [675, 360] on span at bounding box center [663, 356] width 48 height 24
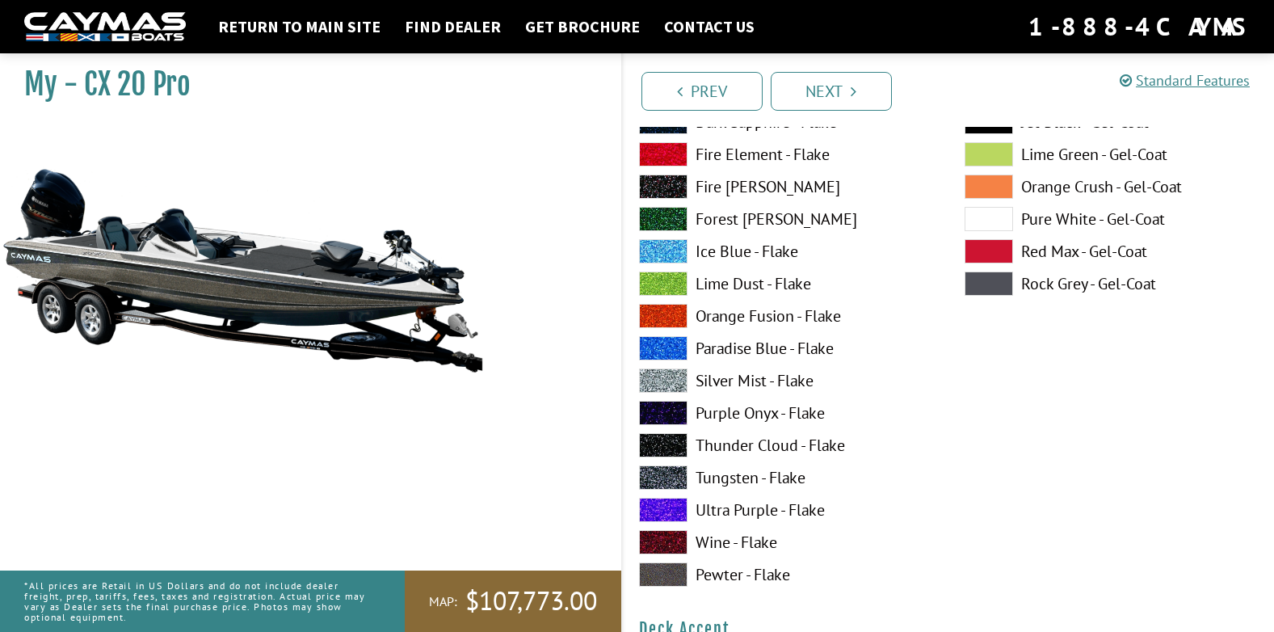
scroll to position [323, 0]
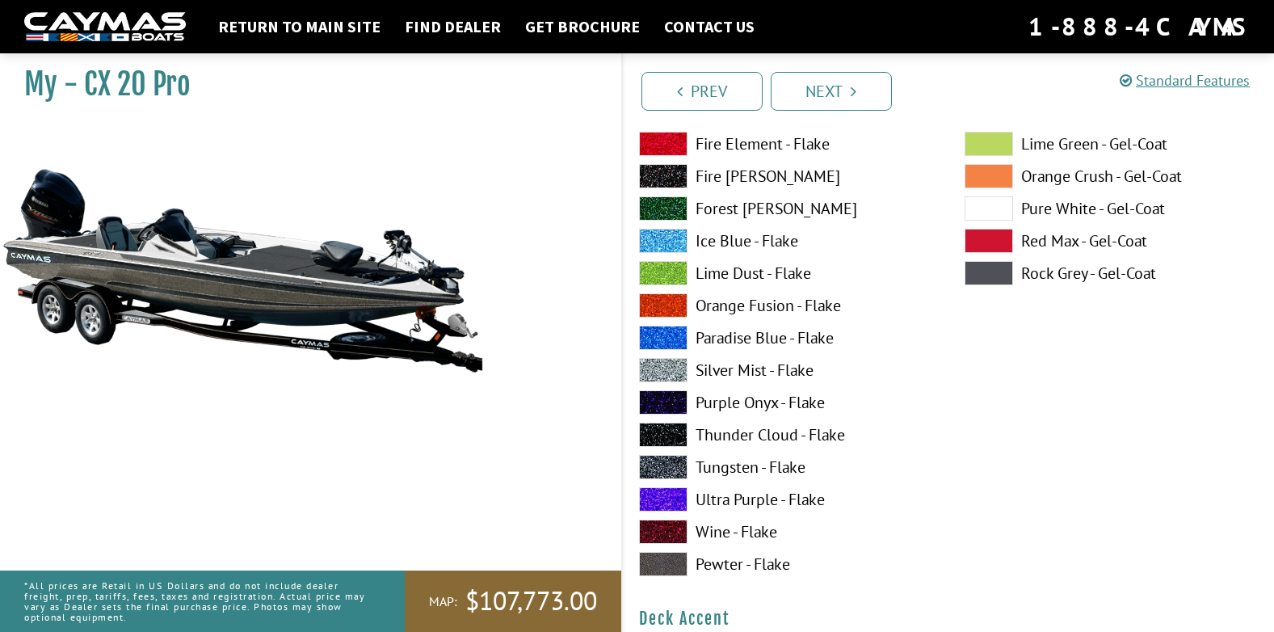
click at [668, 440] on span at bounding box center [663, 435] width 48 height 24
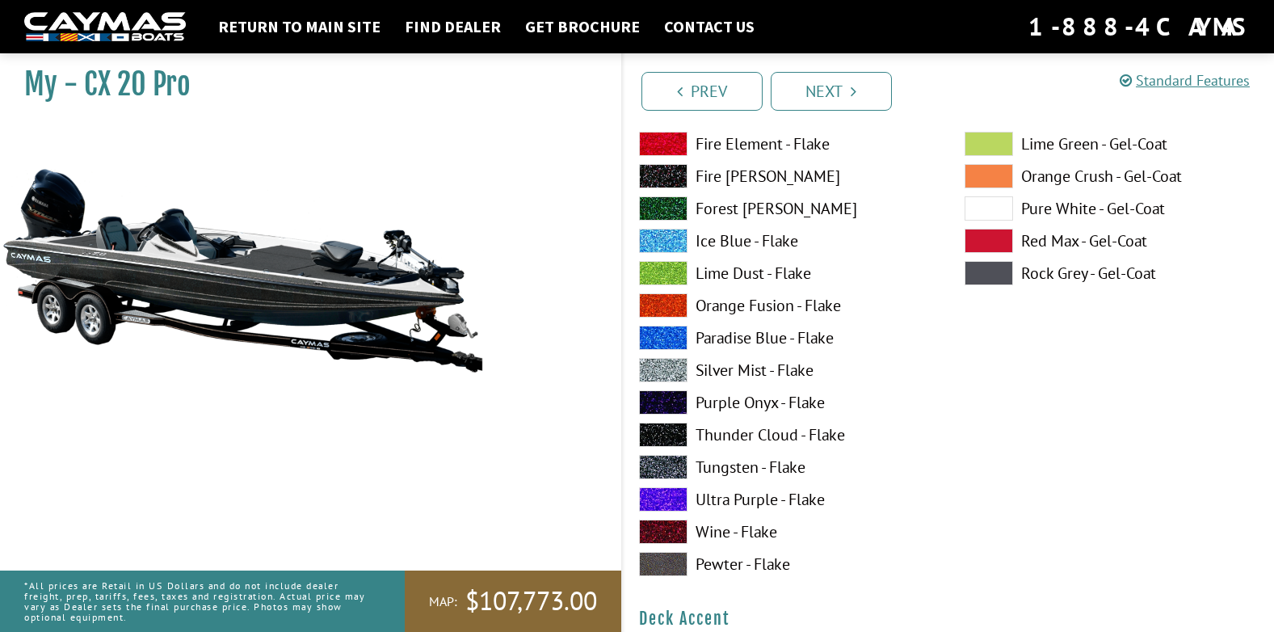
click at [672, 366] on span at bounding box center [663, 370] width 48 height 24
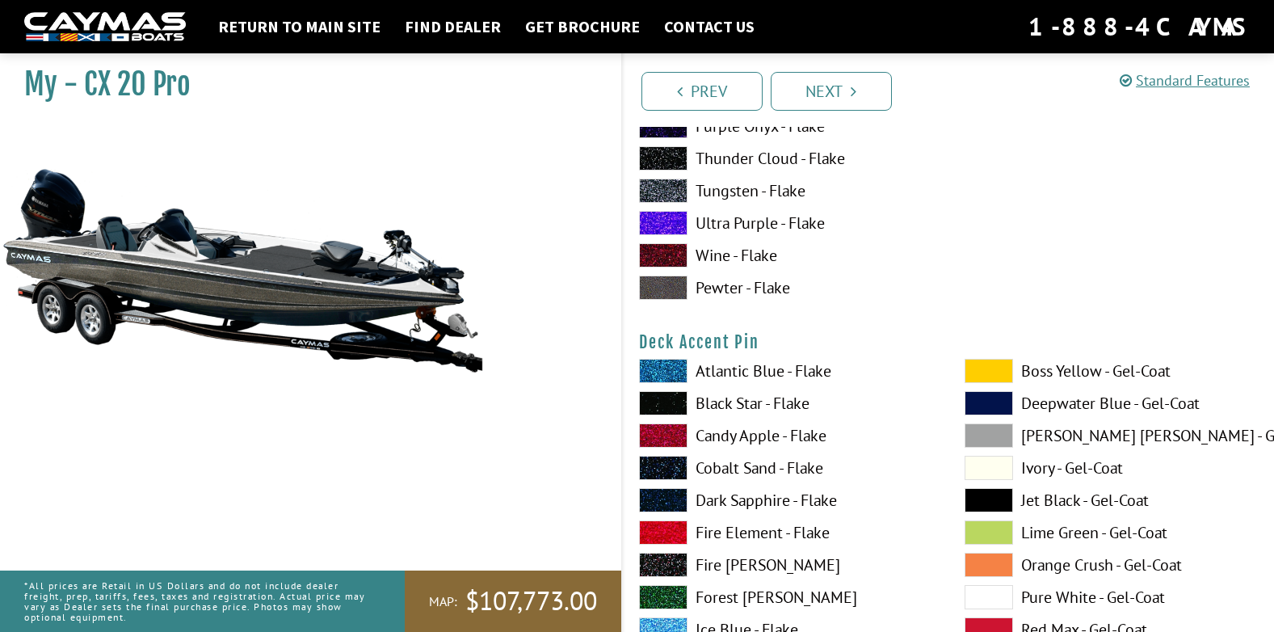
scroll to position [1293, 0]
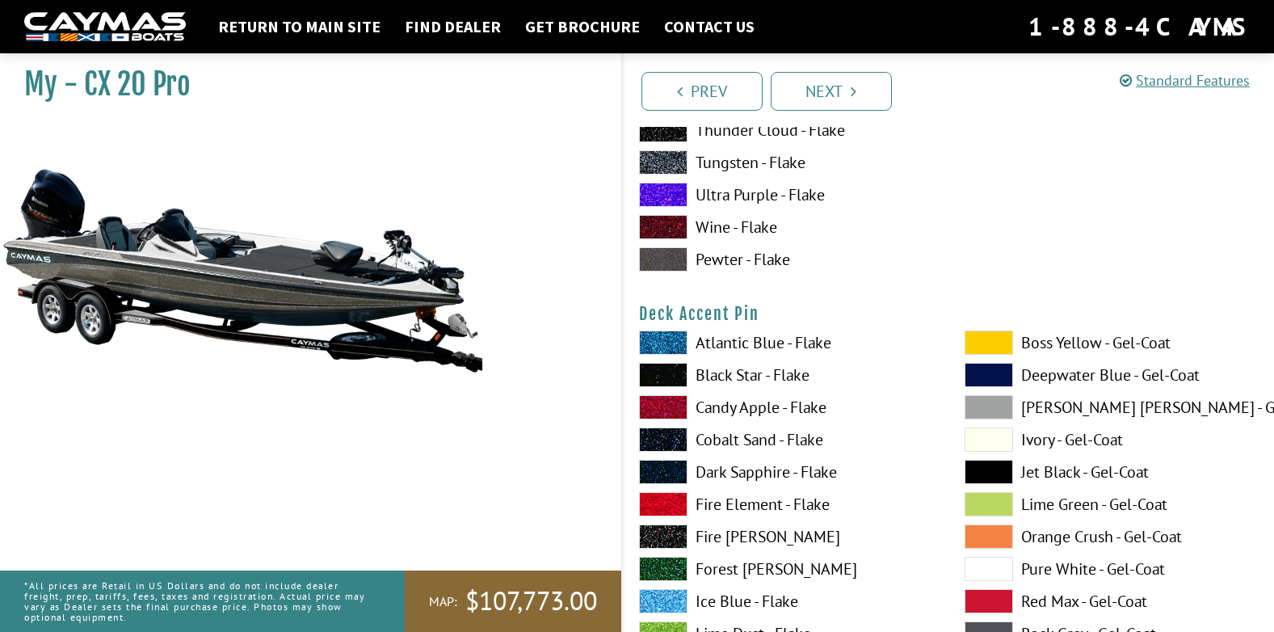
click at [984, 343] on span at bounding box center [989, 343] width 48 height 24
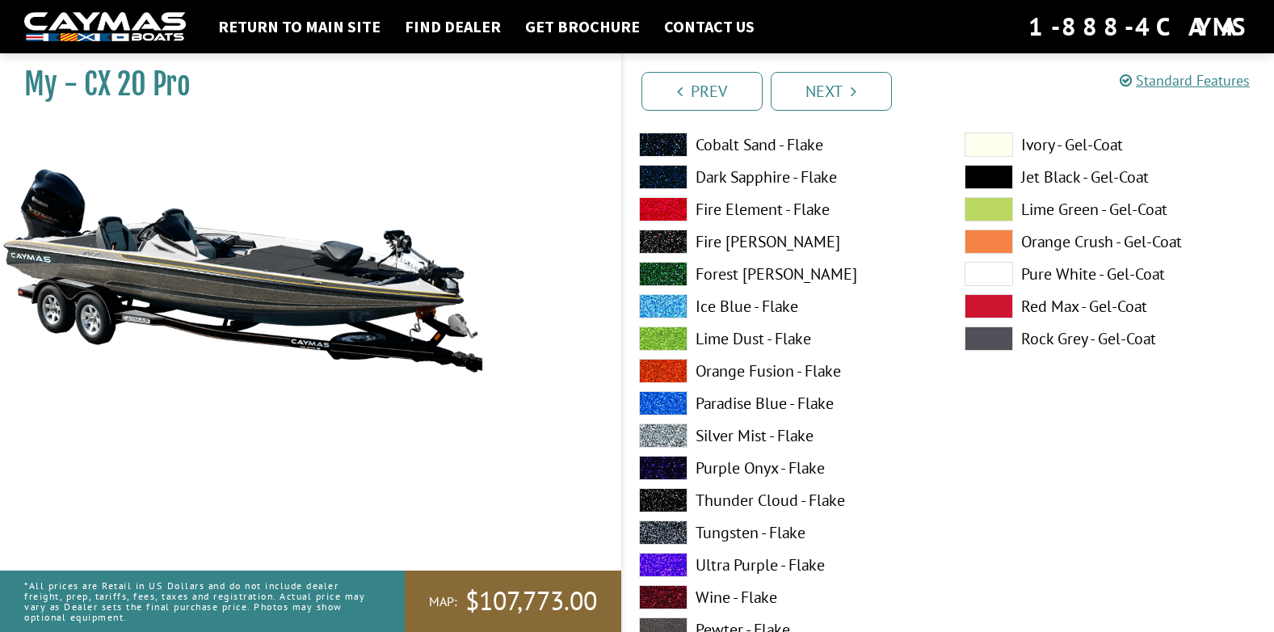
scroll to position [1616, 0]
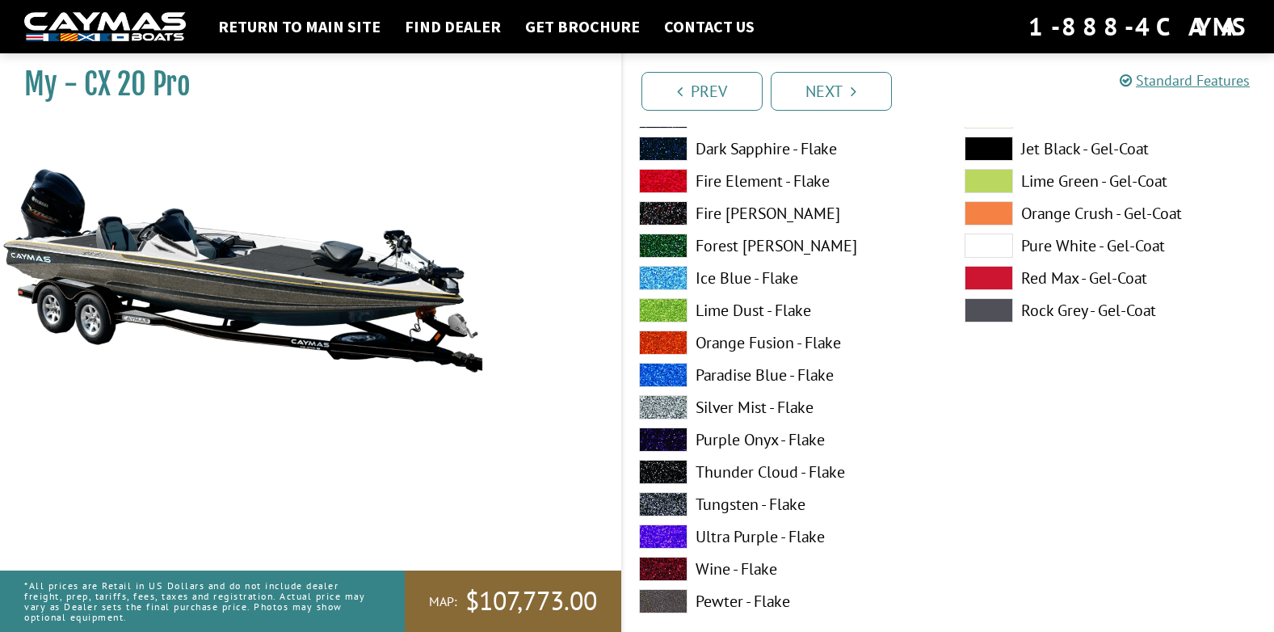
click at [671, 499] on span at bounding box center [663, 504] width 48 height 24
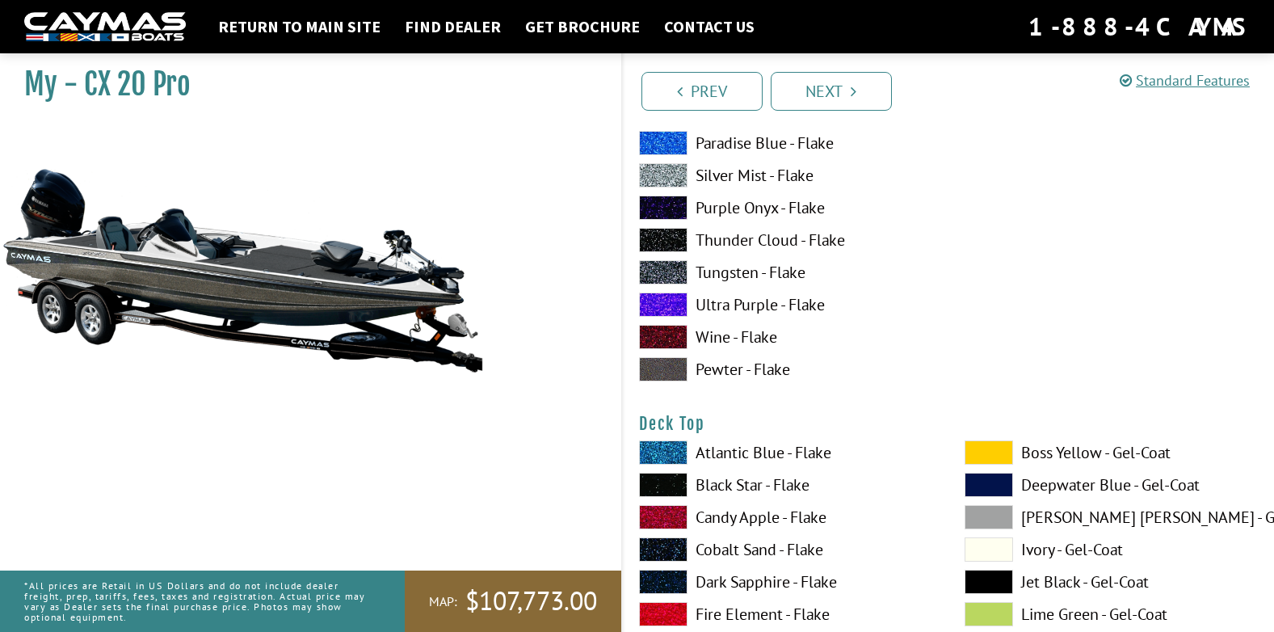
scroll to position [1859, 0]
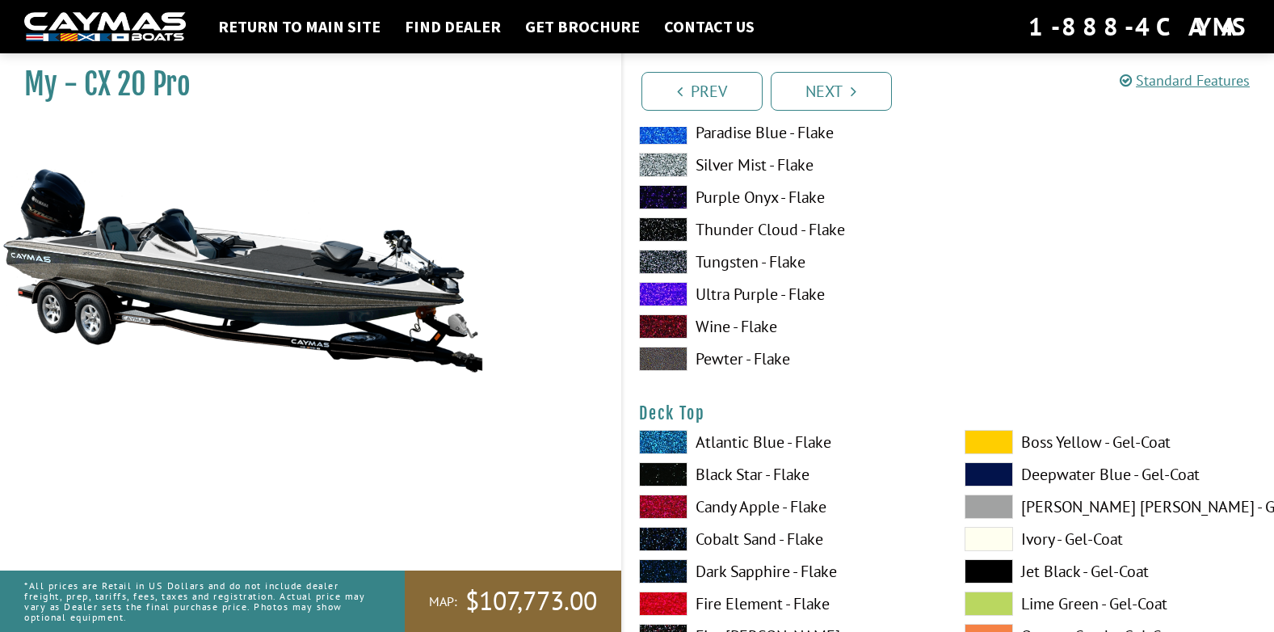
click at [982, 445] on span at bounding box center [989, 442] width 48 height 24
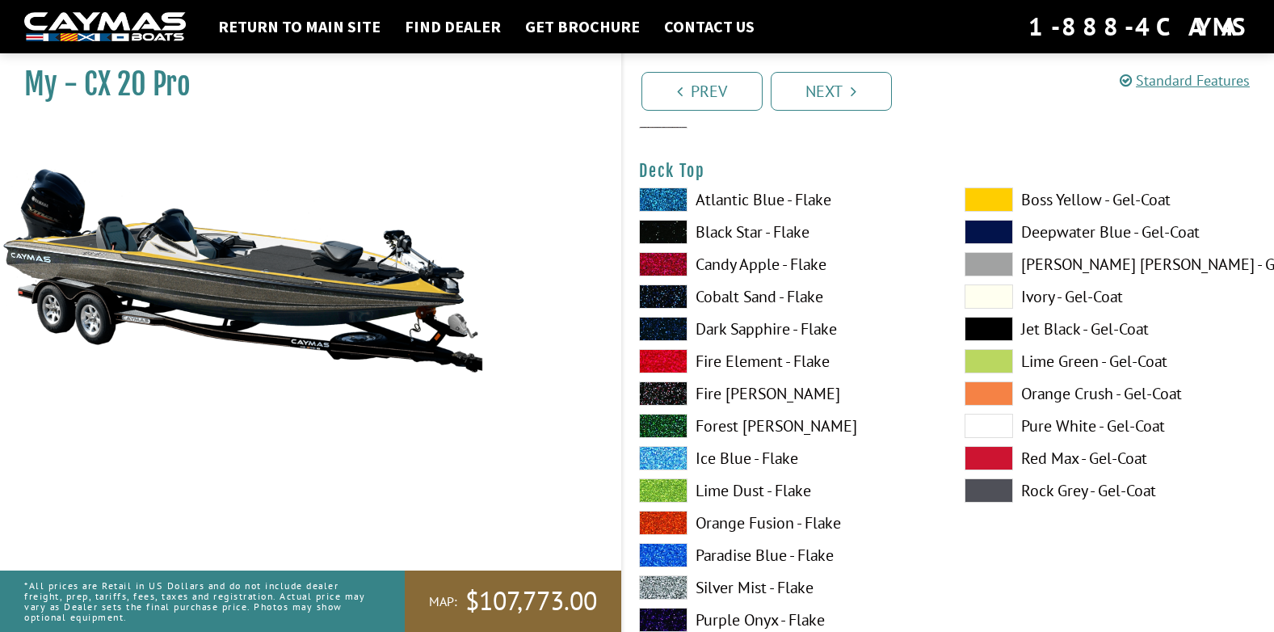
scroll to position [2182, 0]
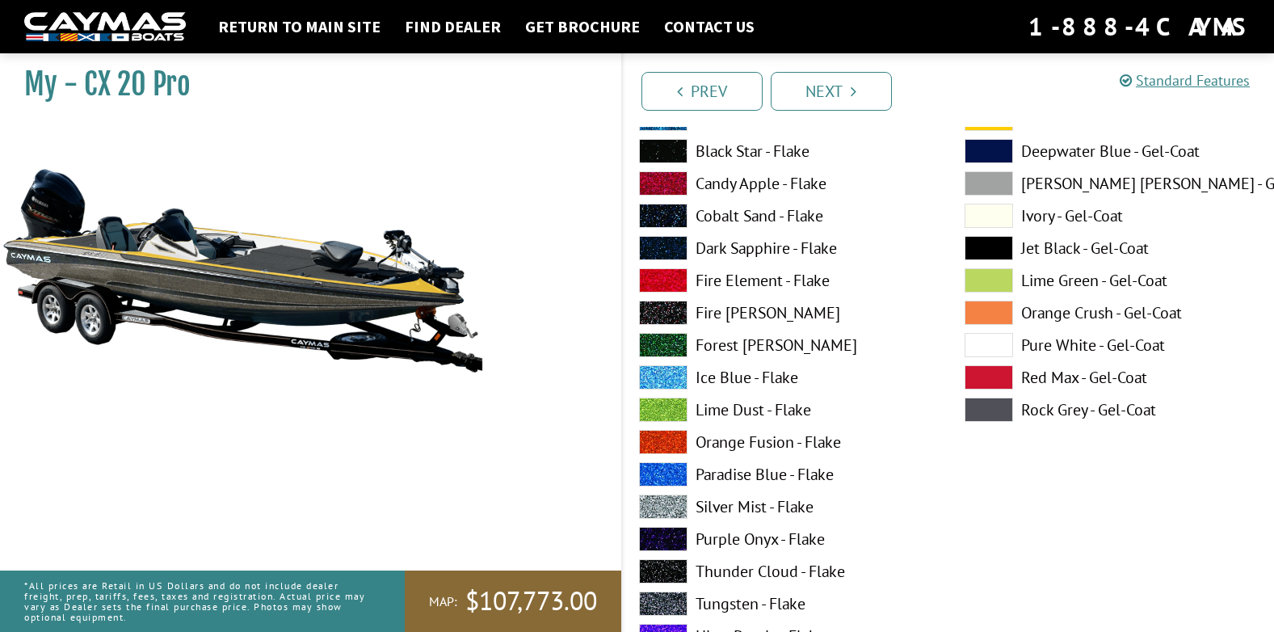
click at [651, 505] on span at bounding box center [663, 507] width 48 height 24
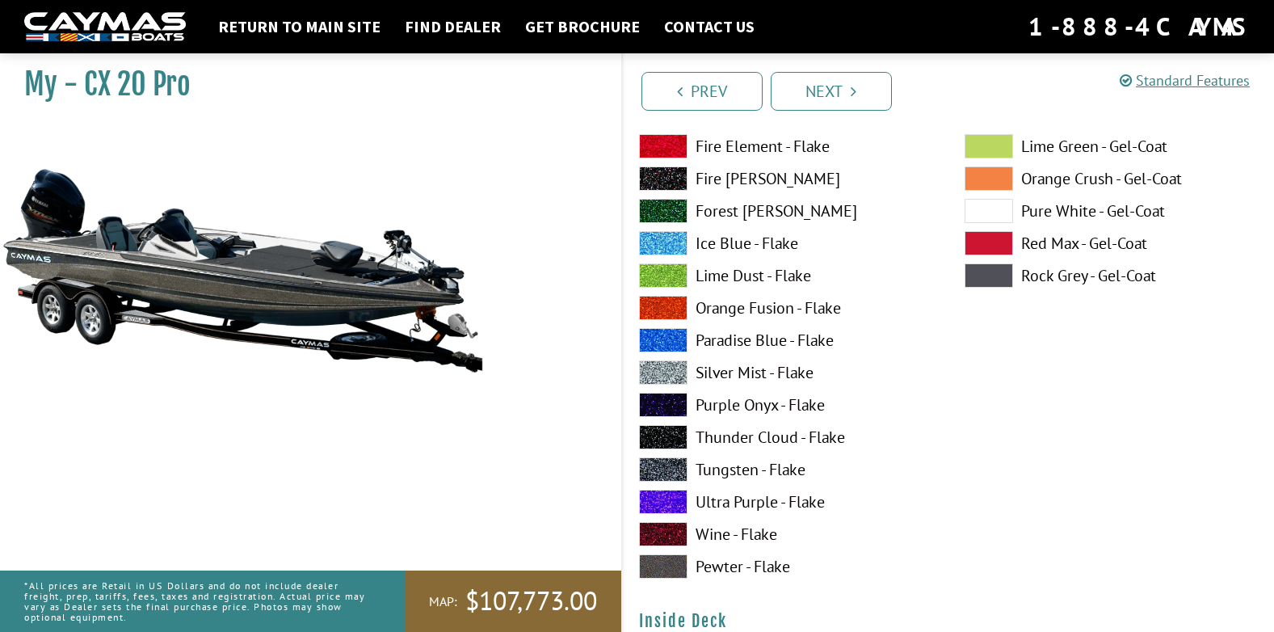
scroll to position [2990, 0]
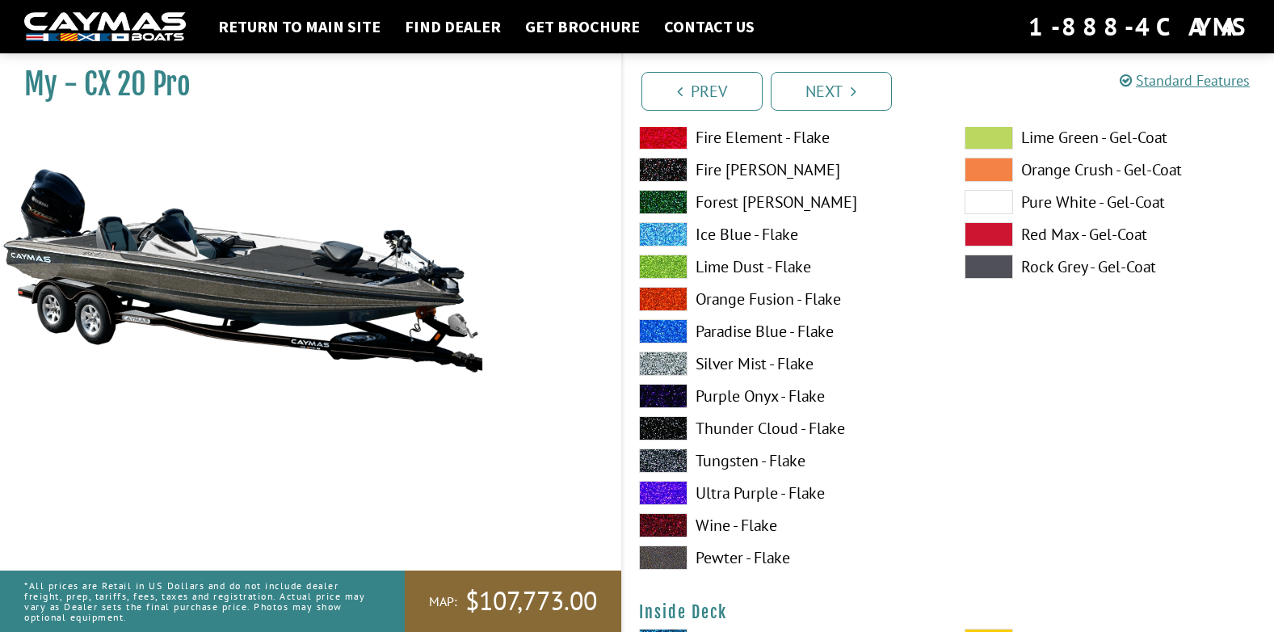
click at [660, 464] on span at bounding box center [663, 461] width 48 height 24
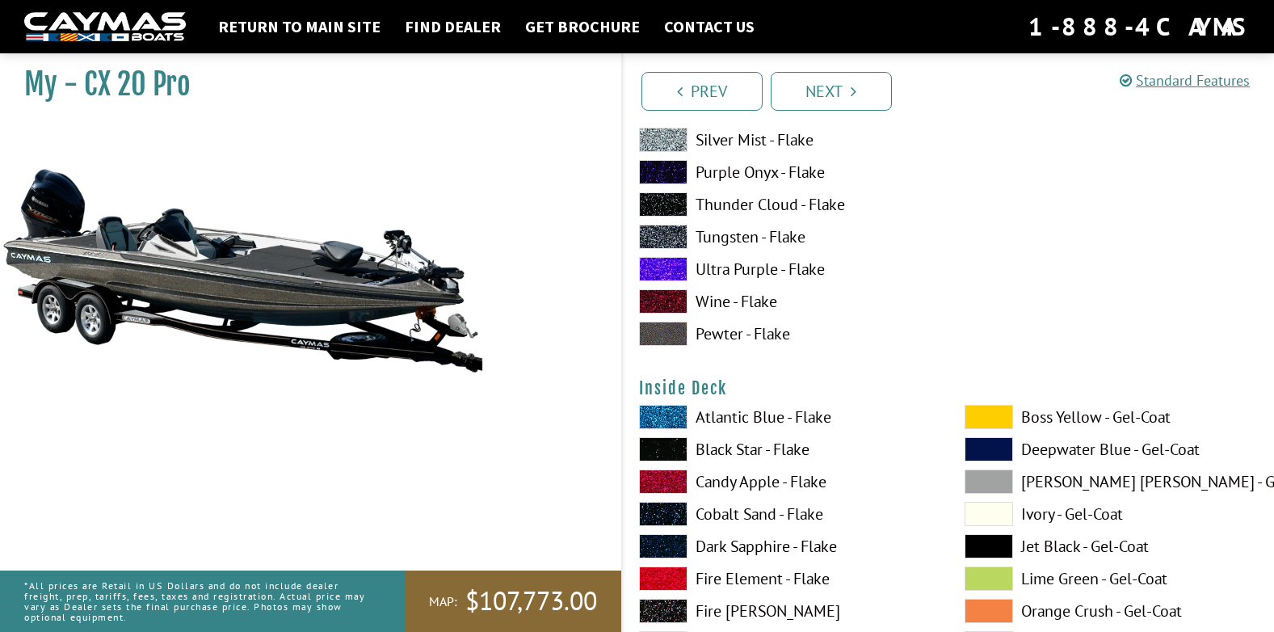
scroll to position [3232, 0]
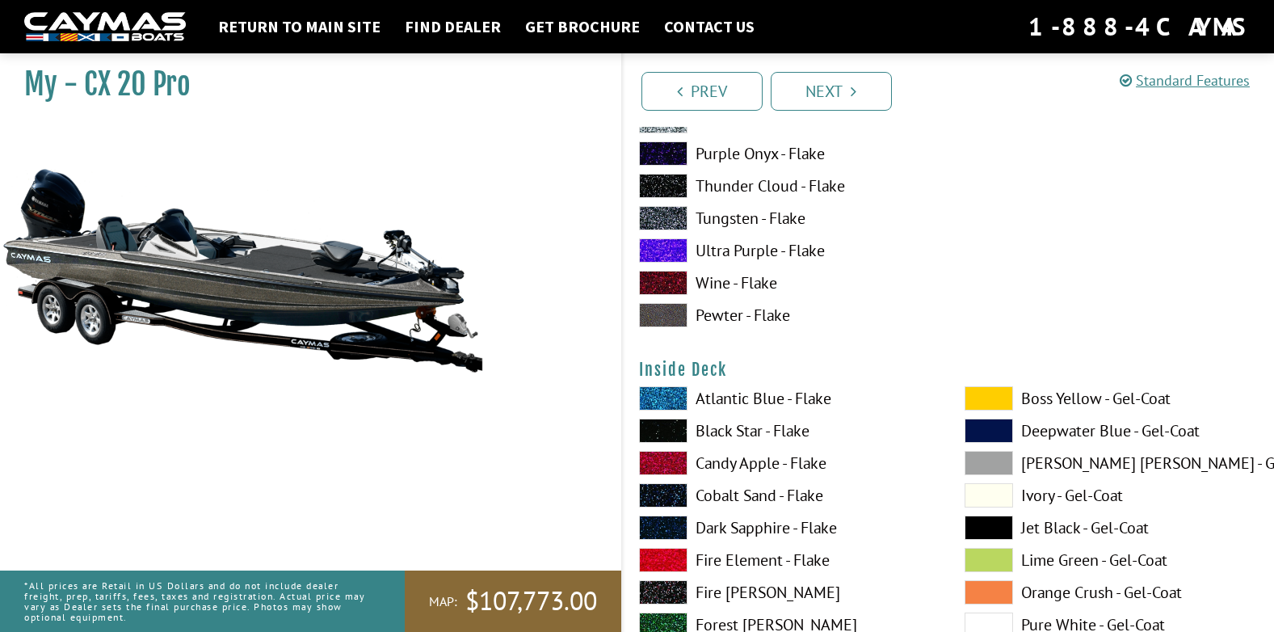
click at [991, 394] on span at bounding box center [989, 398] width 48 height 24
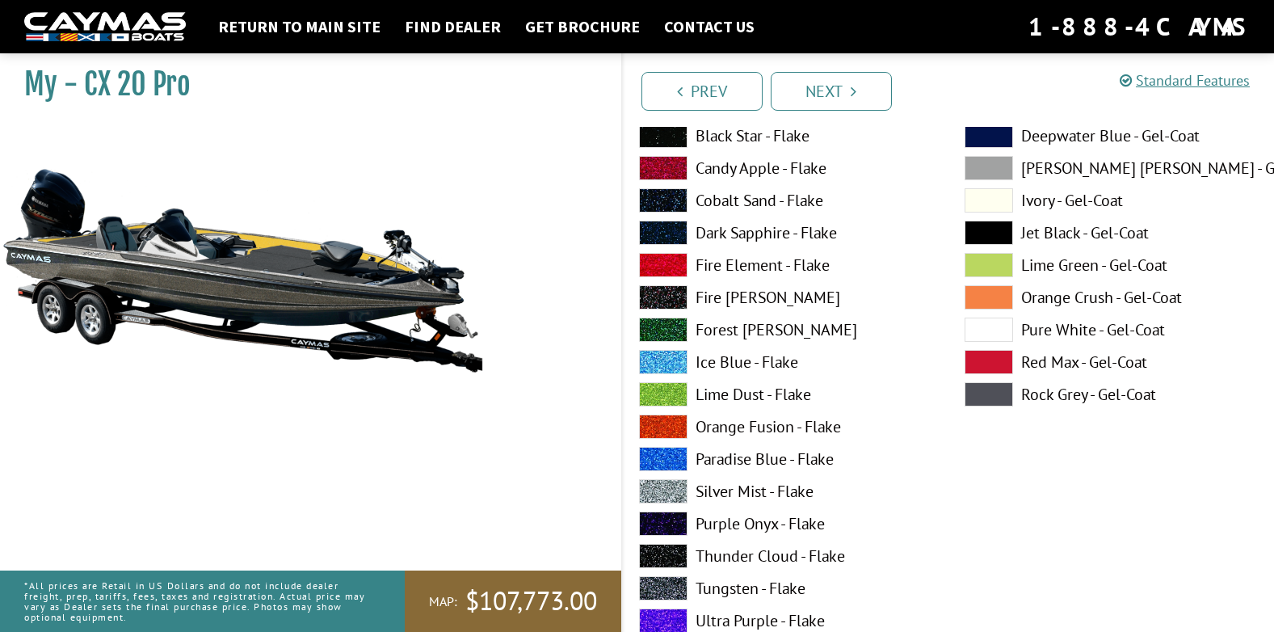
scroll to position [3556, 0]
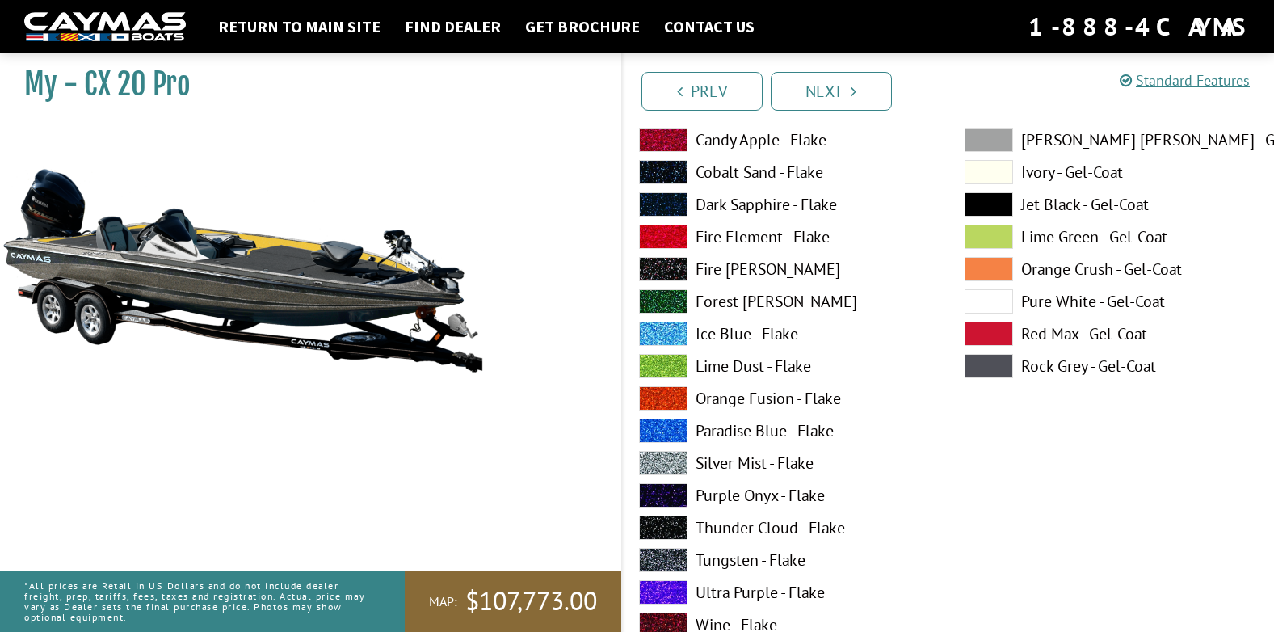
click at [676, 457] on span at bounding box center [663, 463] width 48 height 24
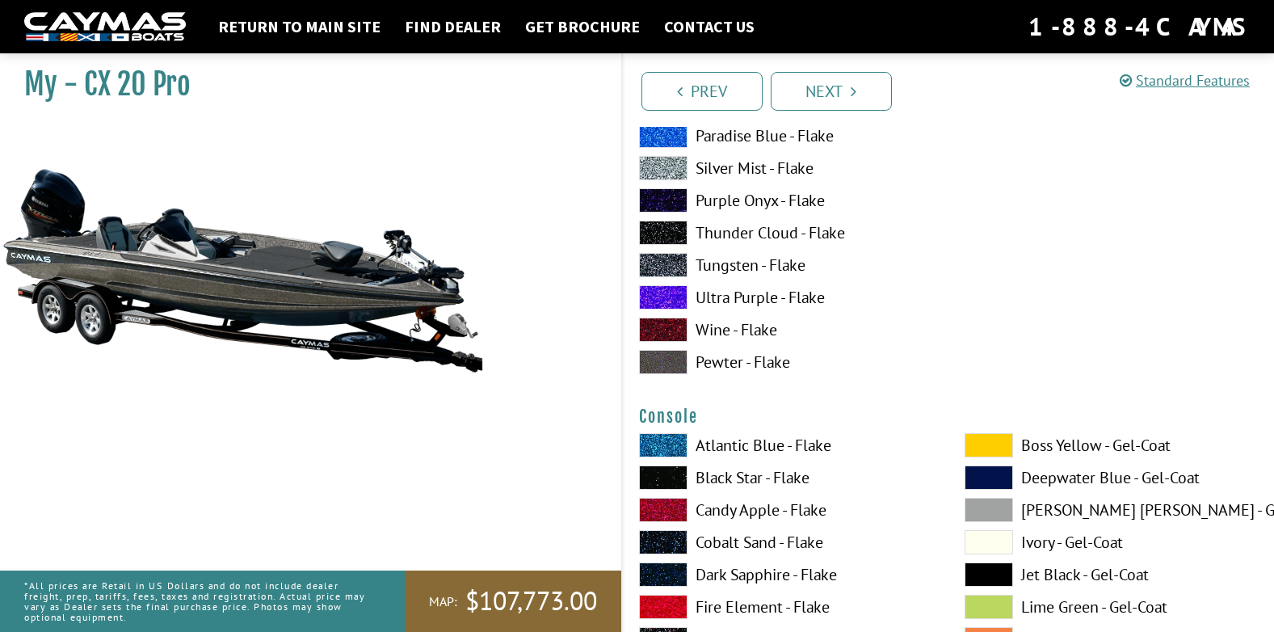
scroll to position [3879, 0]
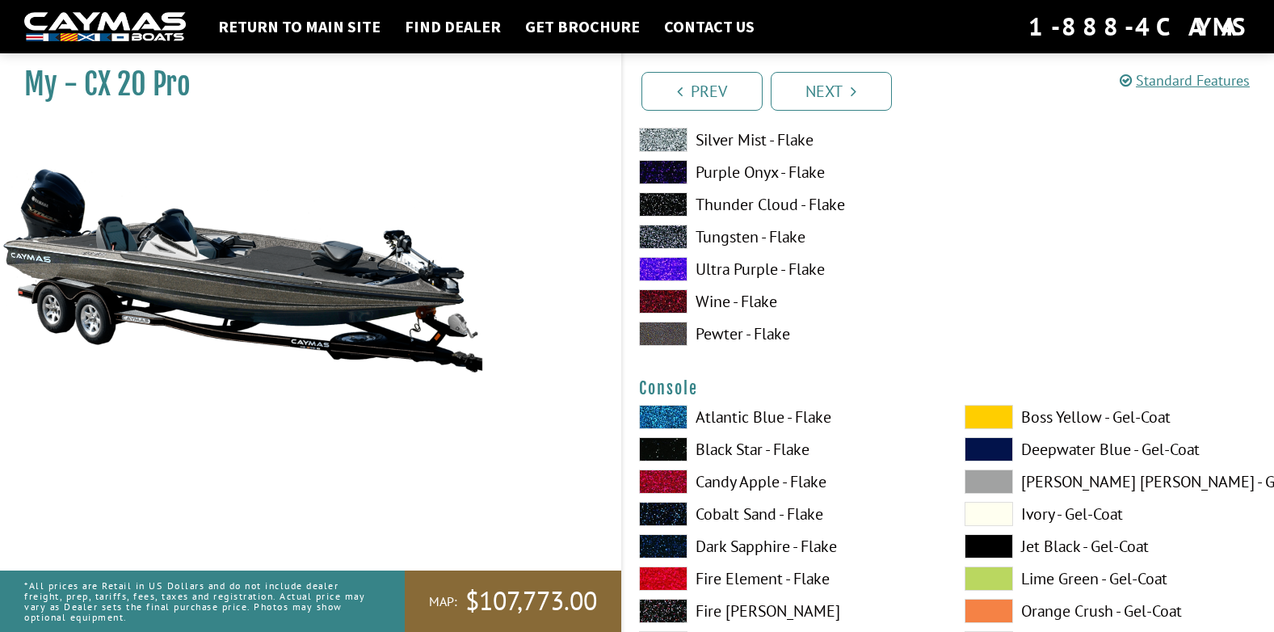
click at [986, 416] on span at bounding box center [989, 417] width 48 height 24
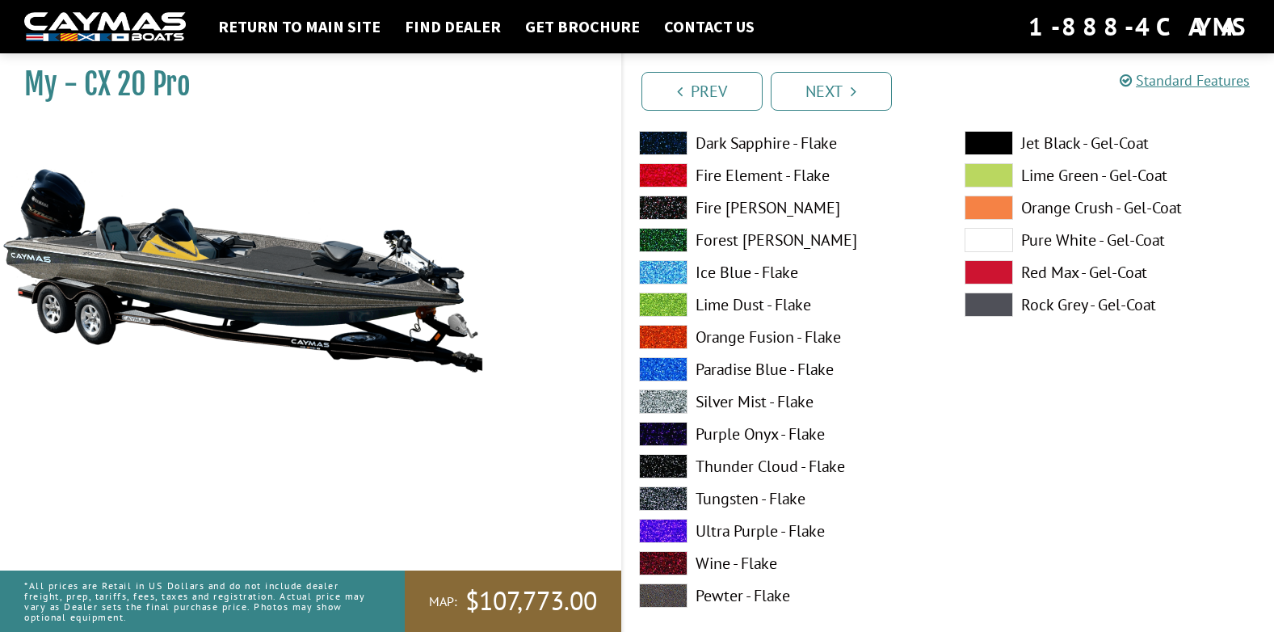
scroll to position [4283, 0]
click at [668, 394] on span at bounding box center [663, 401] width 48 height 24
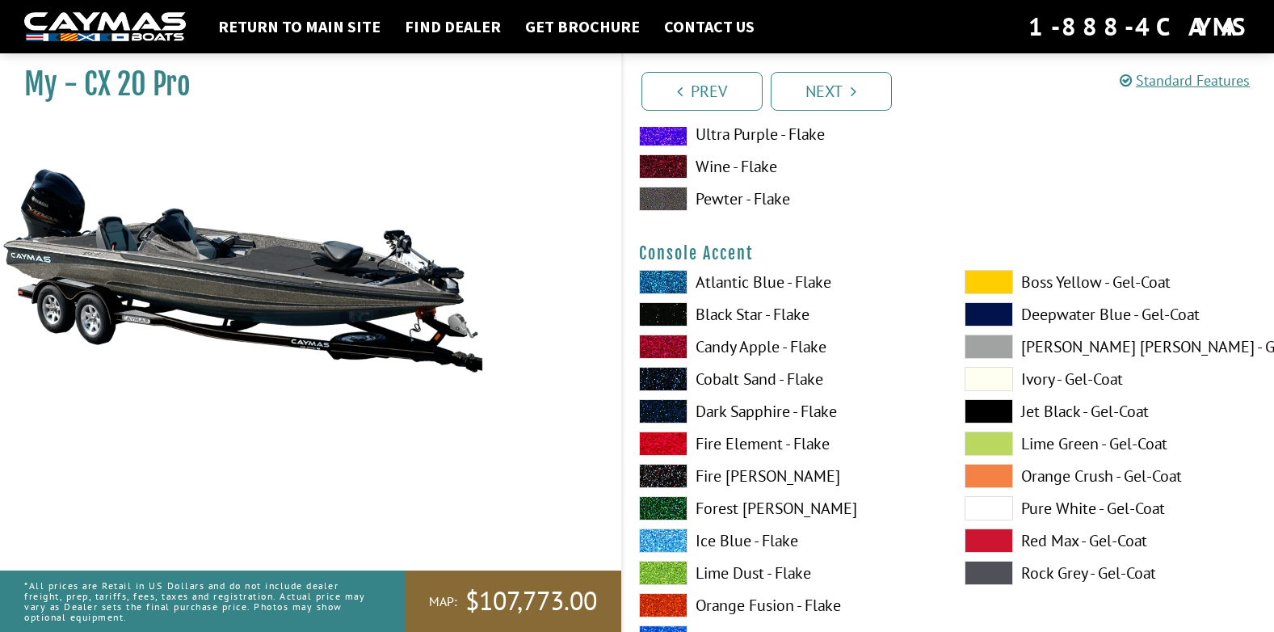
scroll to position [4687, 0]
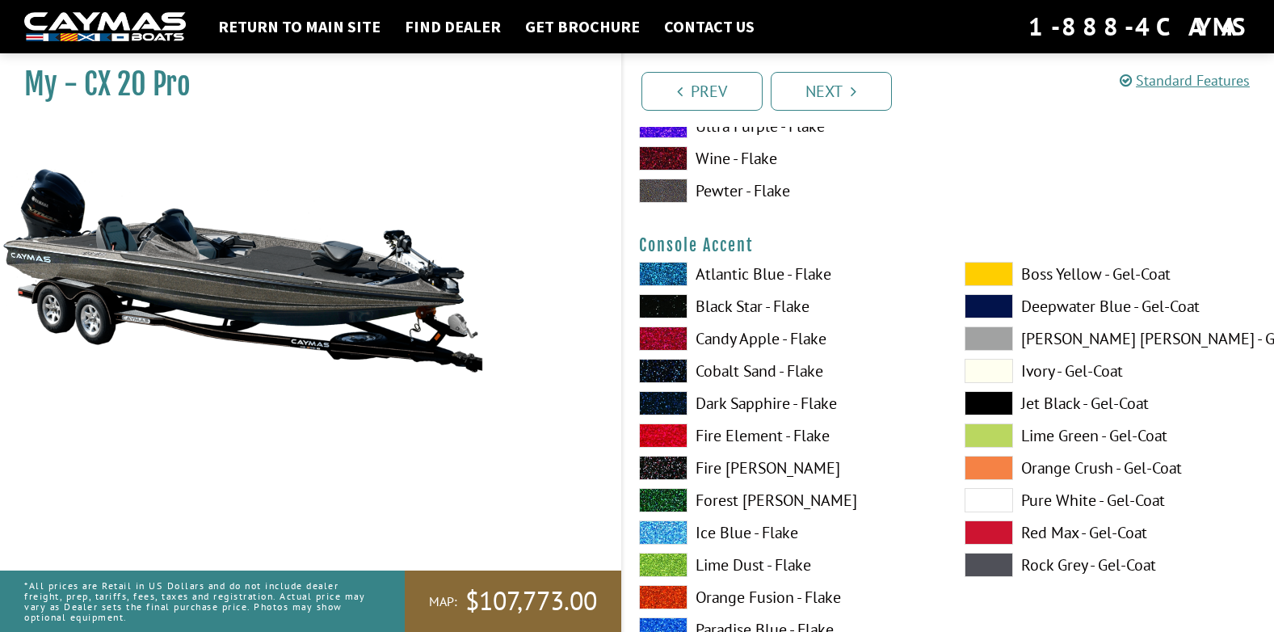
click at [988, 272] on span at bounding box center [989, 274] width 48 height 24
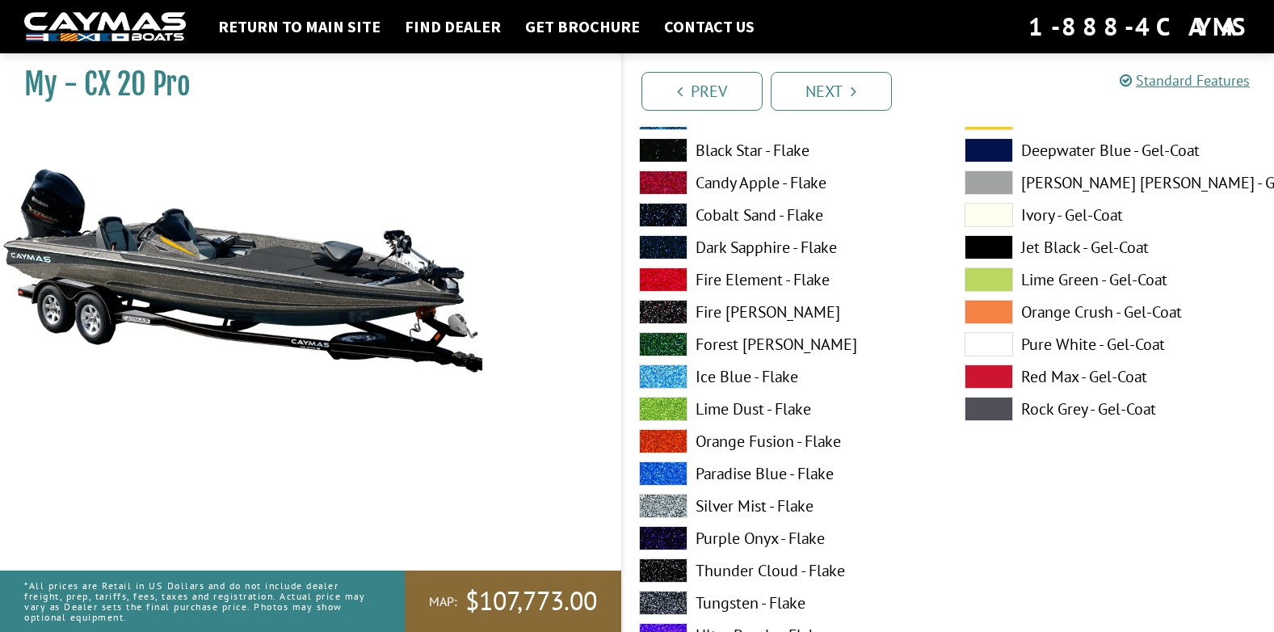
scroll to position [4849, 0]
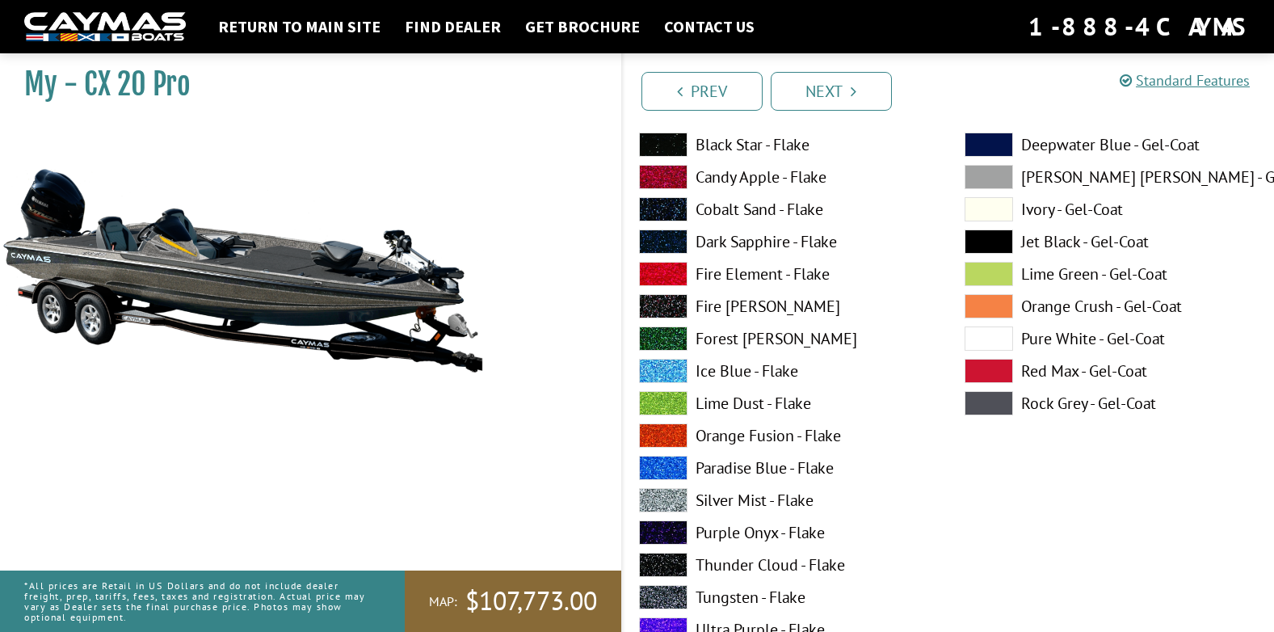
click at [655, 145] on span at bounding box center [663, 145] width 48 height 24
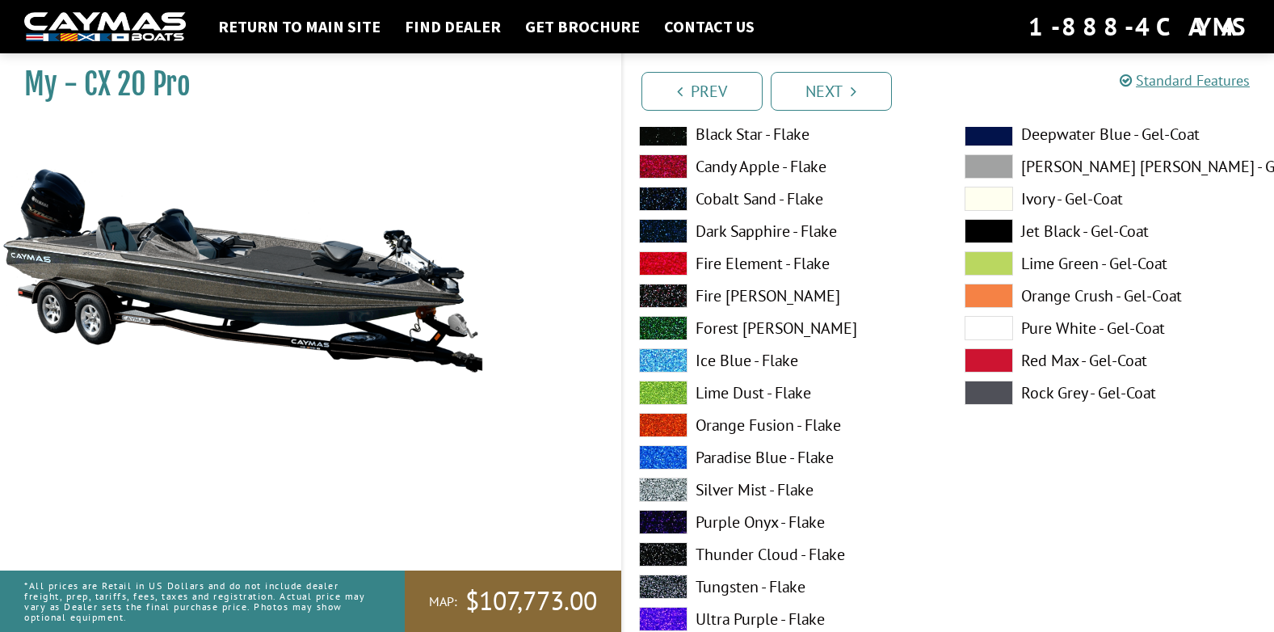
scroll to position [5576, 0]
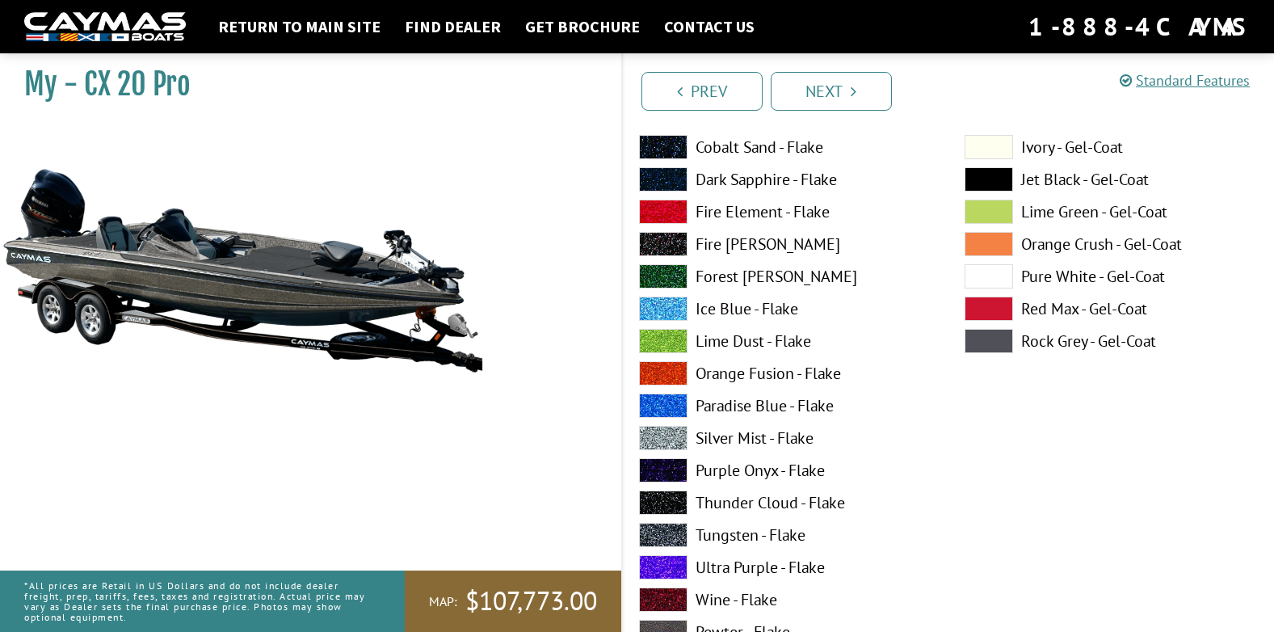
click at [662, 533] on span at bounding box center [663, 535] width 48 height 24
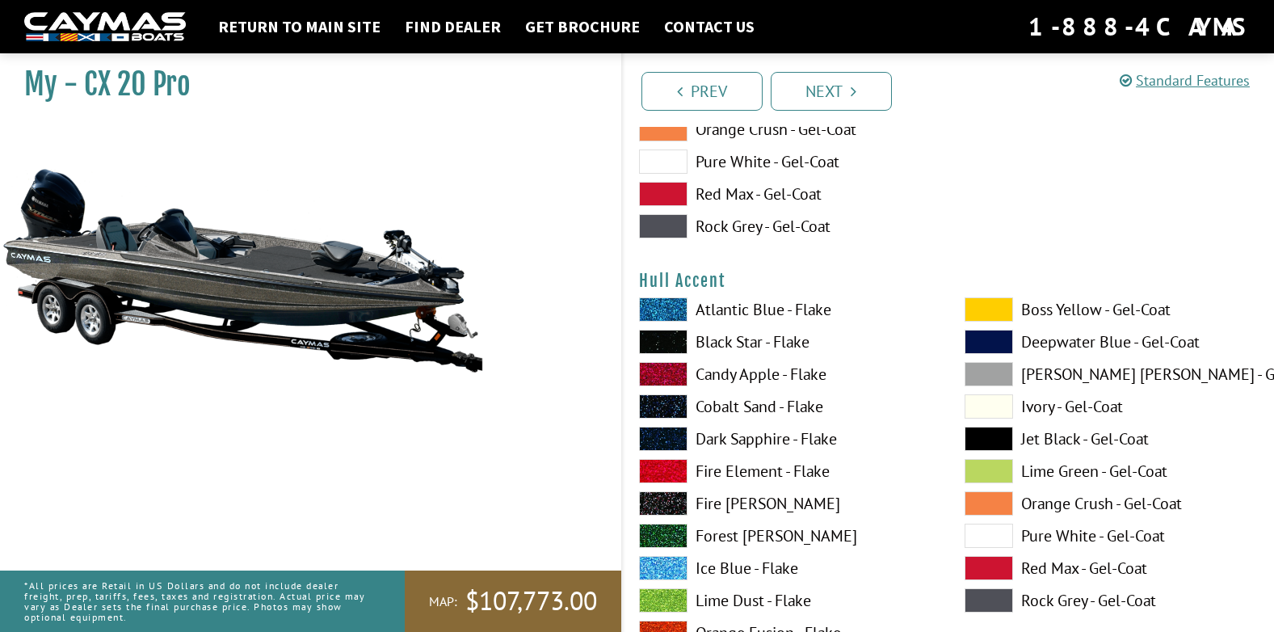
scroll to position [6384, 0]
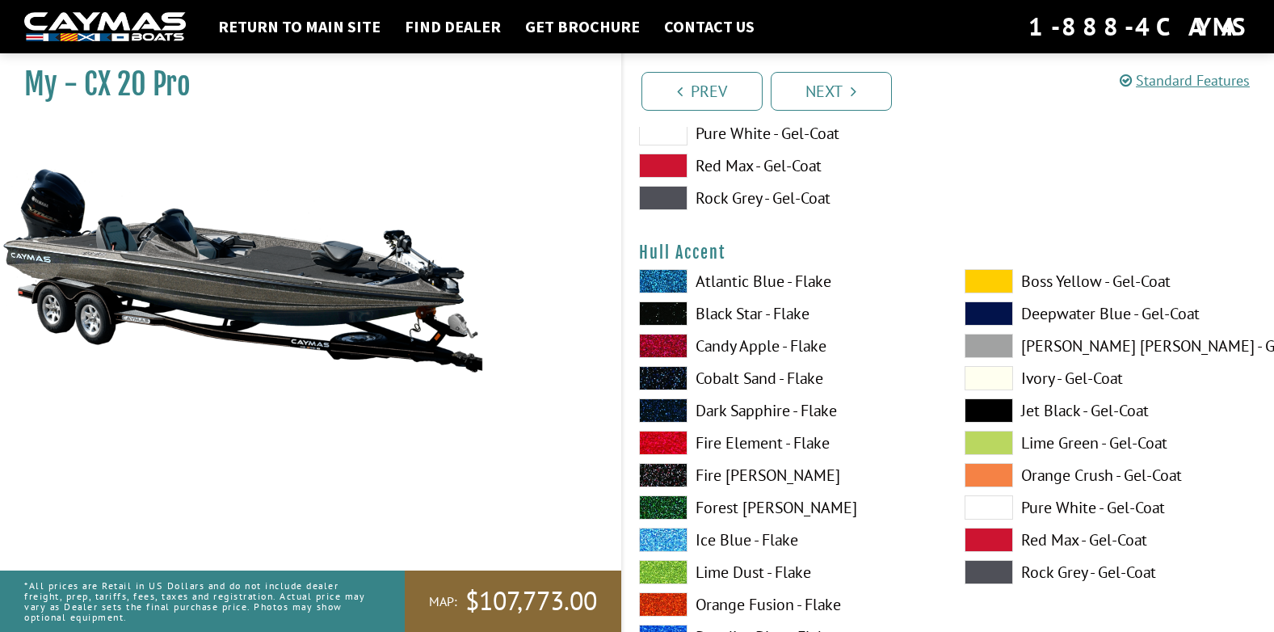
click at [982, 280] on span at bounding box center [989, 281] width 48 height 24
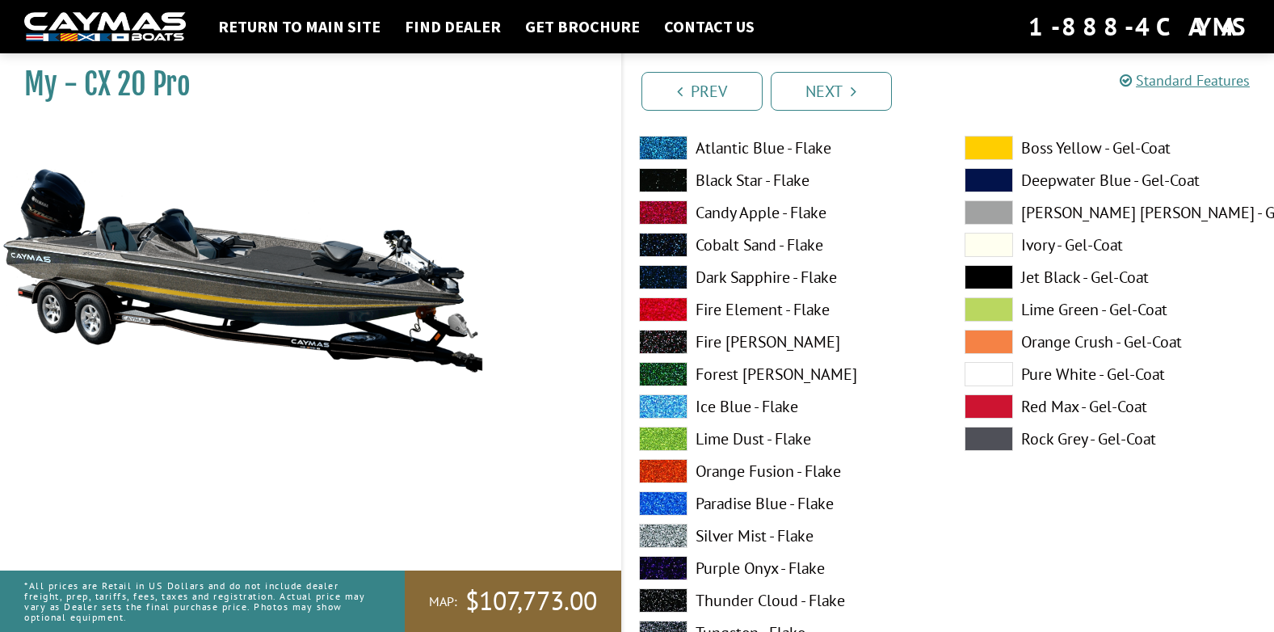
scroll to position [6546, 0]
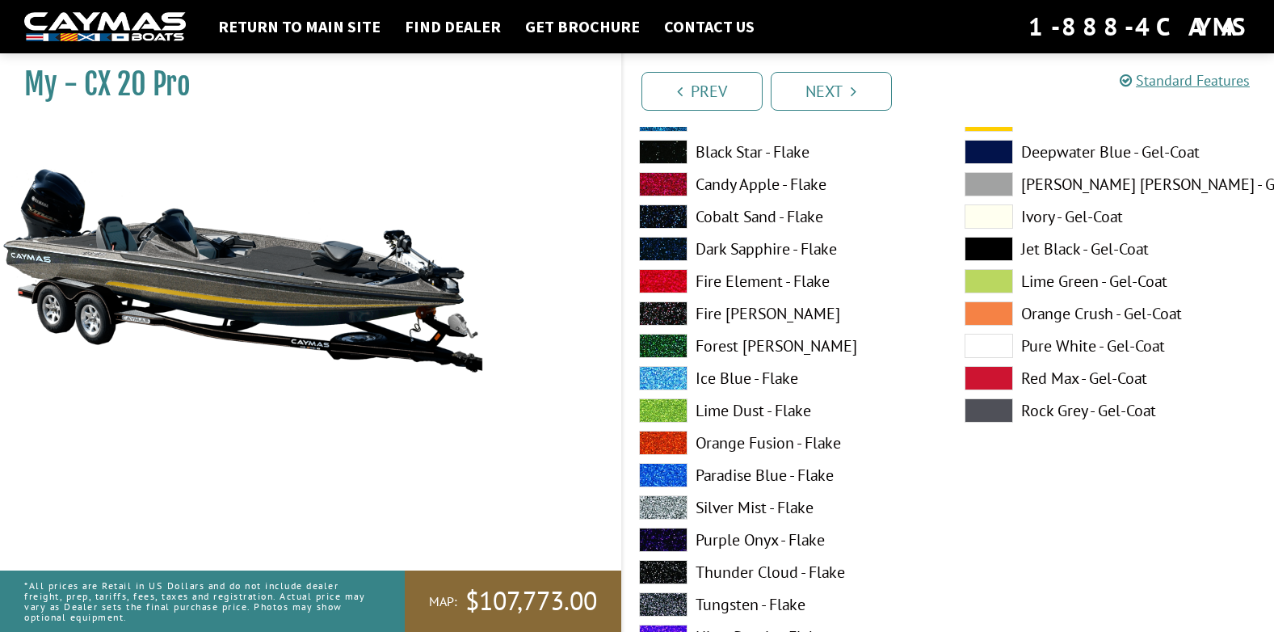
click at [671, 150] on span at bounding box center [663, 152] width 48 height 24
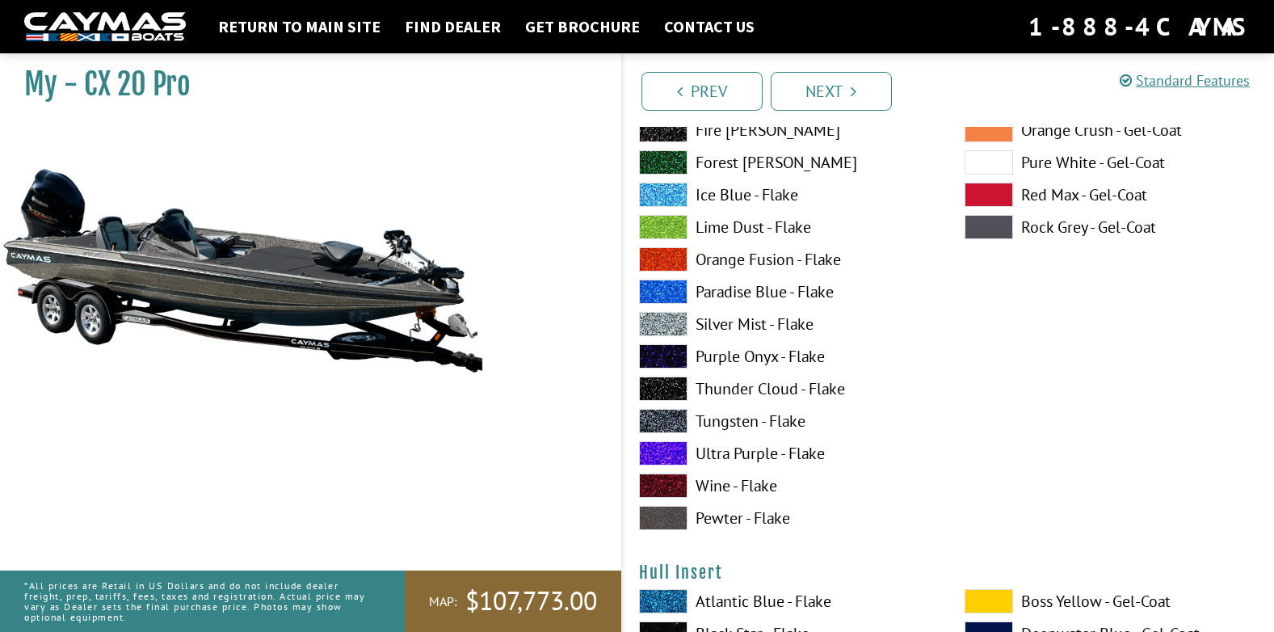
scroll to position [7435, 0]
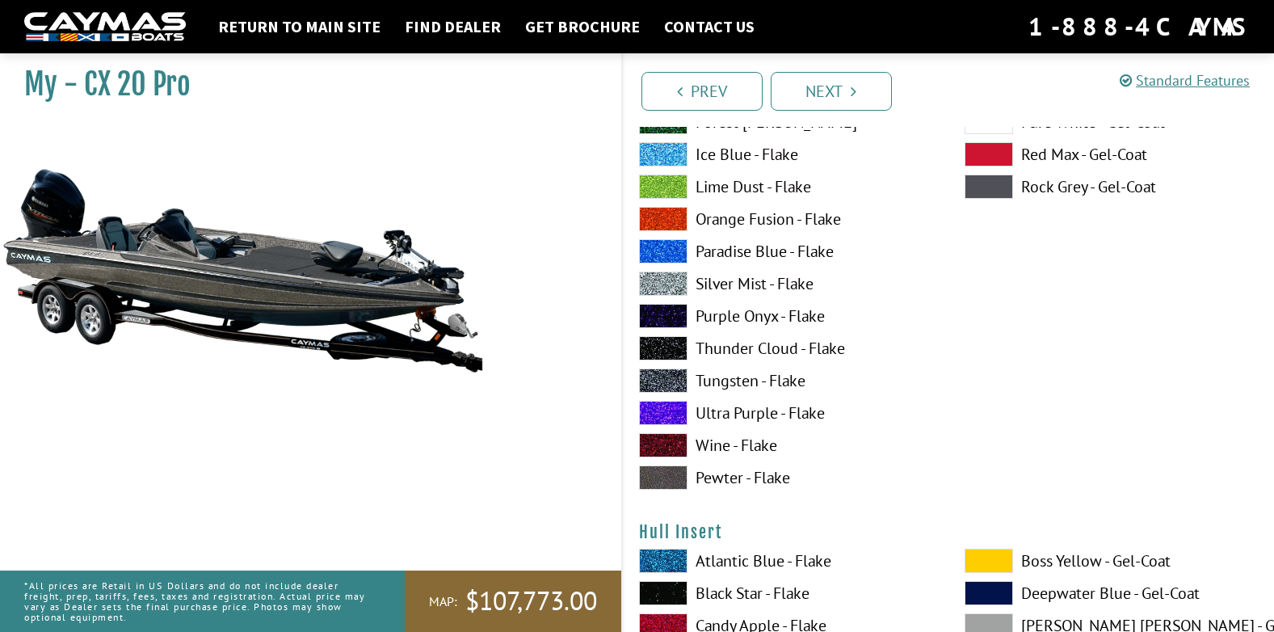
click at [653, 379] on span at bounding box center [663, 381] width 48 height 24
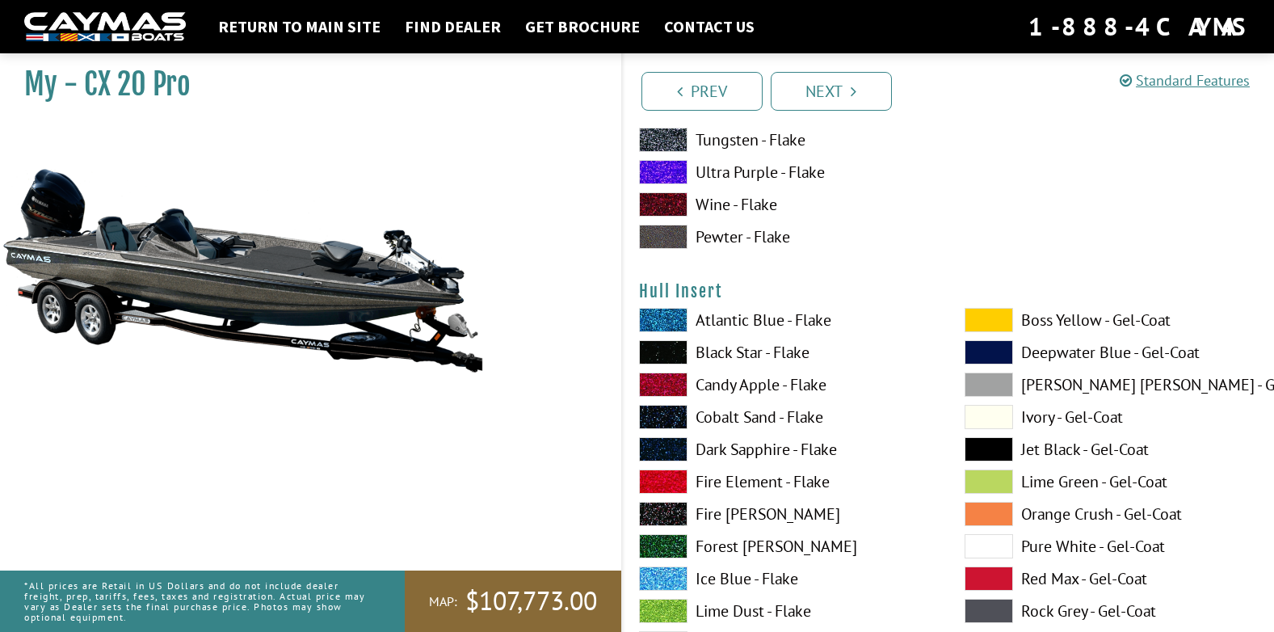
scroll to position [7677, 0]
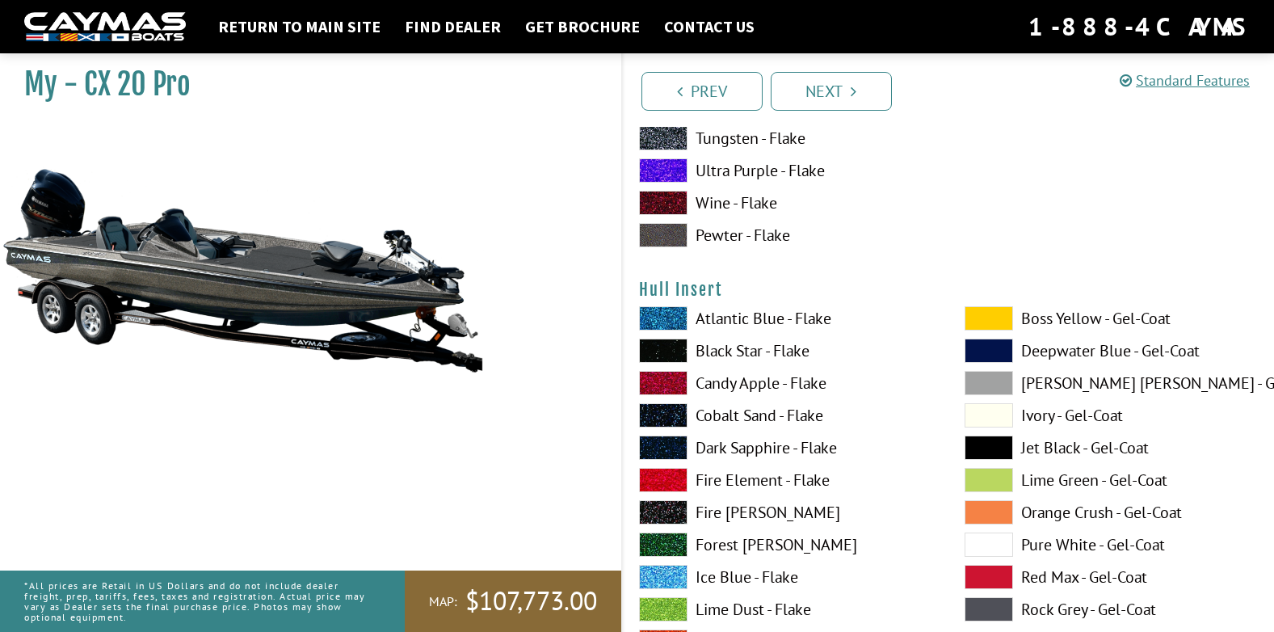
click at [983, 314] on span at bounding box center [989, 318] width 48 height 24
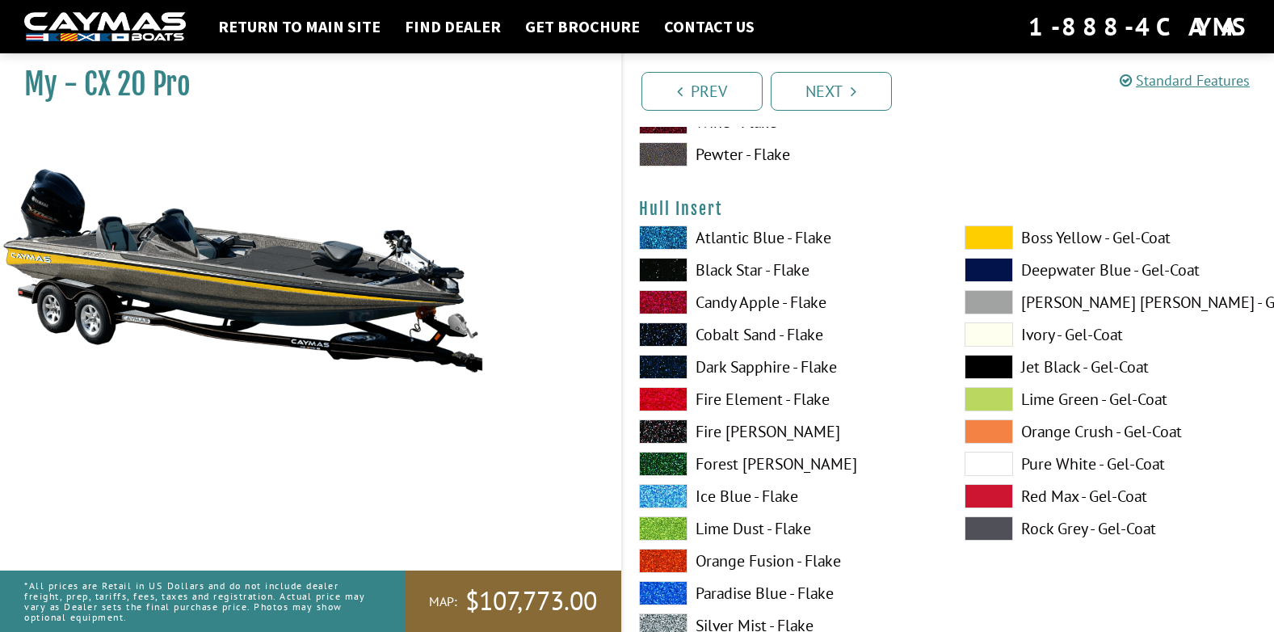
click at [983, 465] on span at bounding box center [989, 464] width 48 height 24
click at [663, 272] on span at bounding box center [663, 270] width 48 height 24
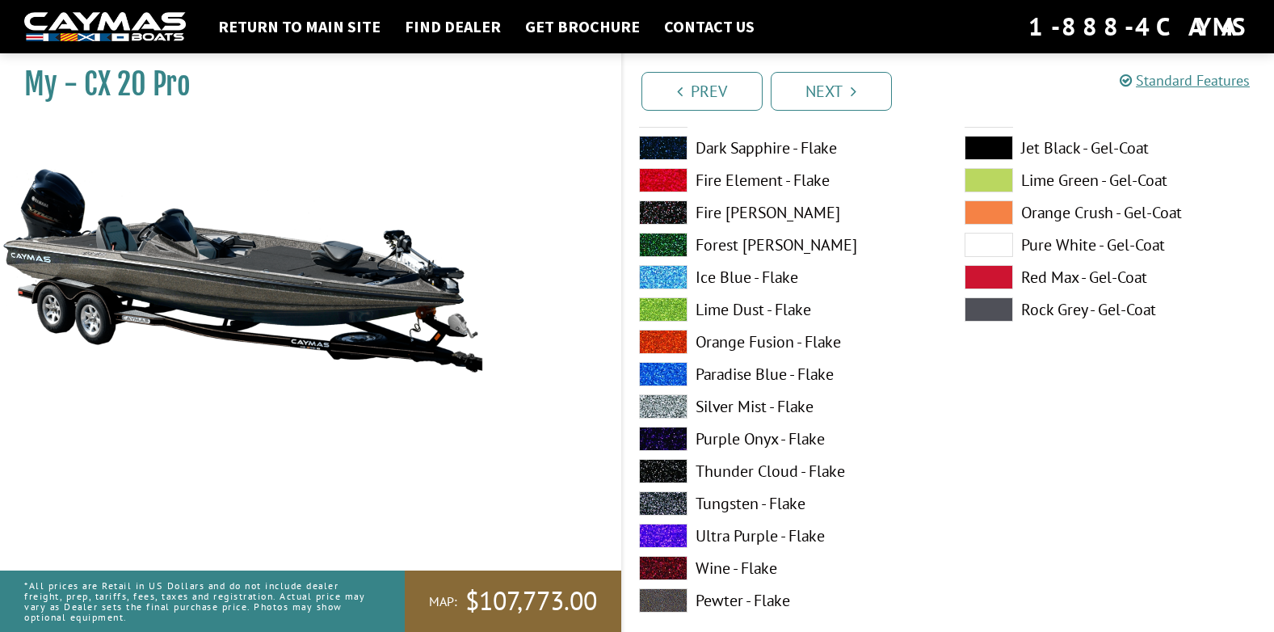
scroll to position [8647, 0]
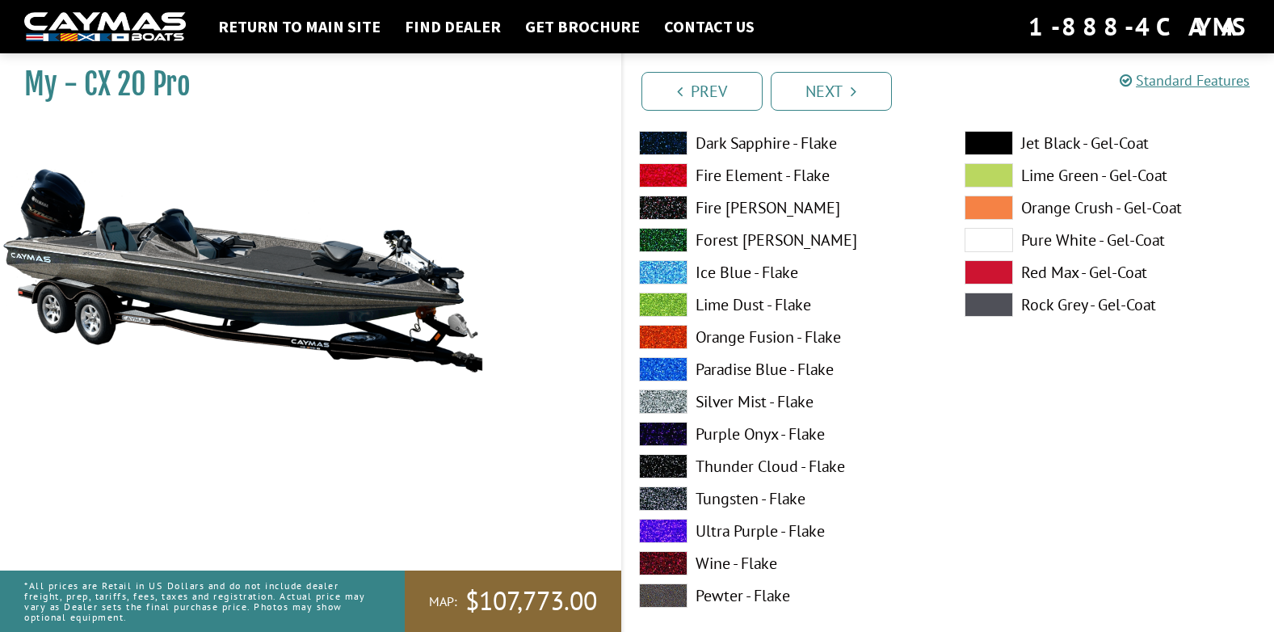
click at [655, 495] on span at bounding box center [663, 498] width 48 height 24
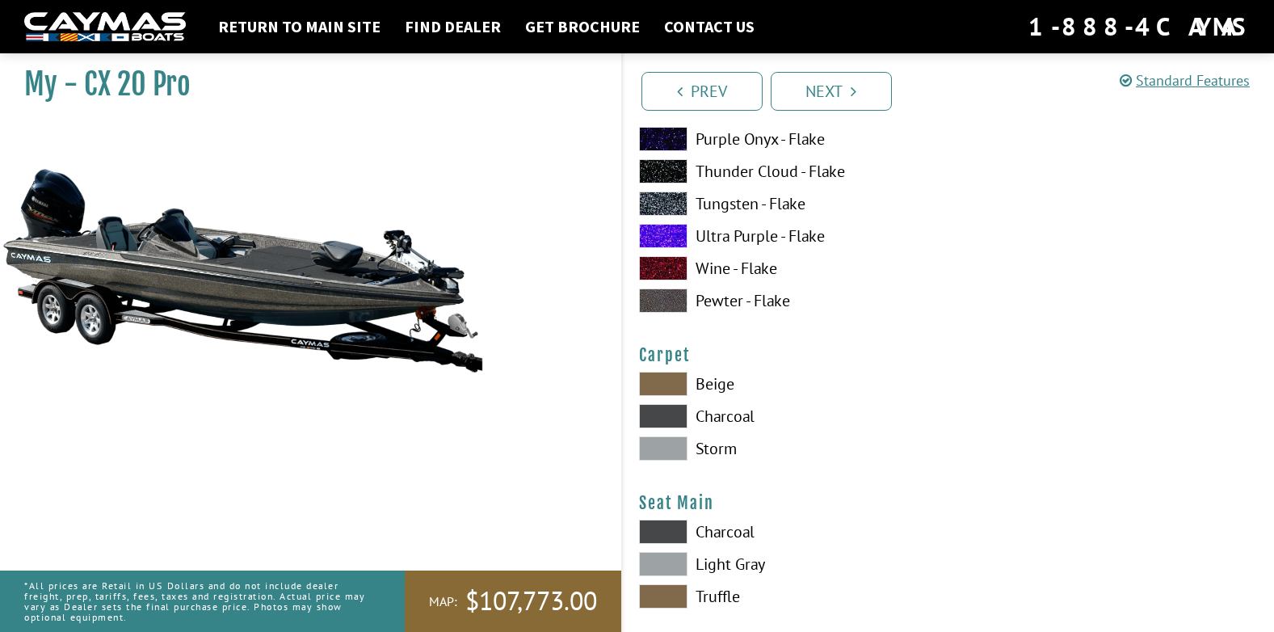
scroll to position [8970, 0]
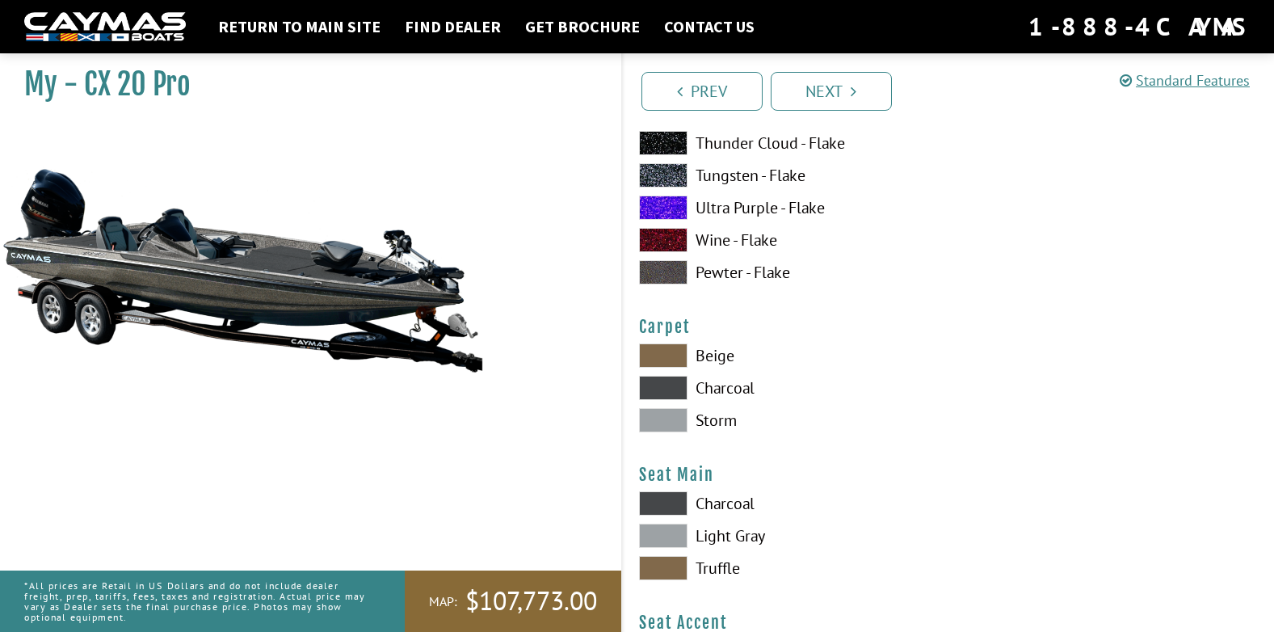
click at [645, 426] on span at bounding box center [663, 420] width 48 height 24
click at [659, 381] on span at bounding box center [663, 388] width 48 height 24
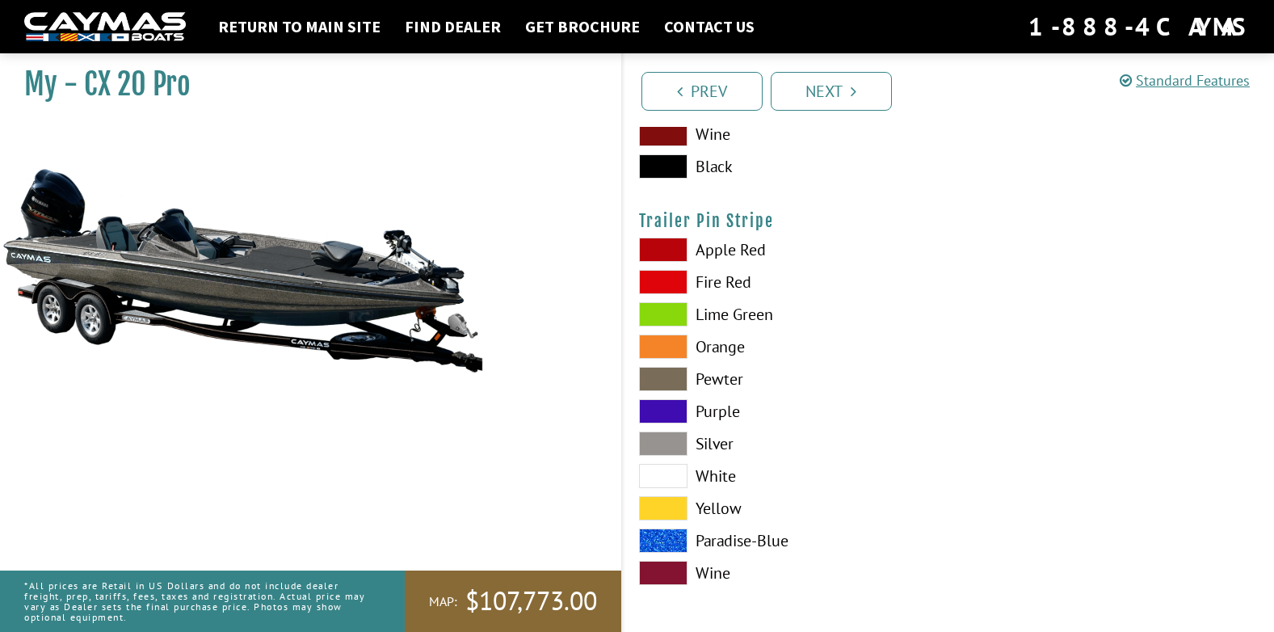
scroll to position [9779, 0]
click at [425, 326] on img at bounding box center [242, 270] width 485 height 294
